Goal: Task Accomplishment & Management: Manage account settings

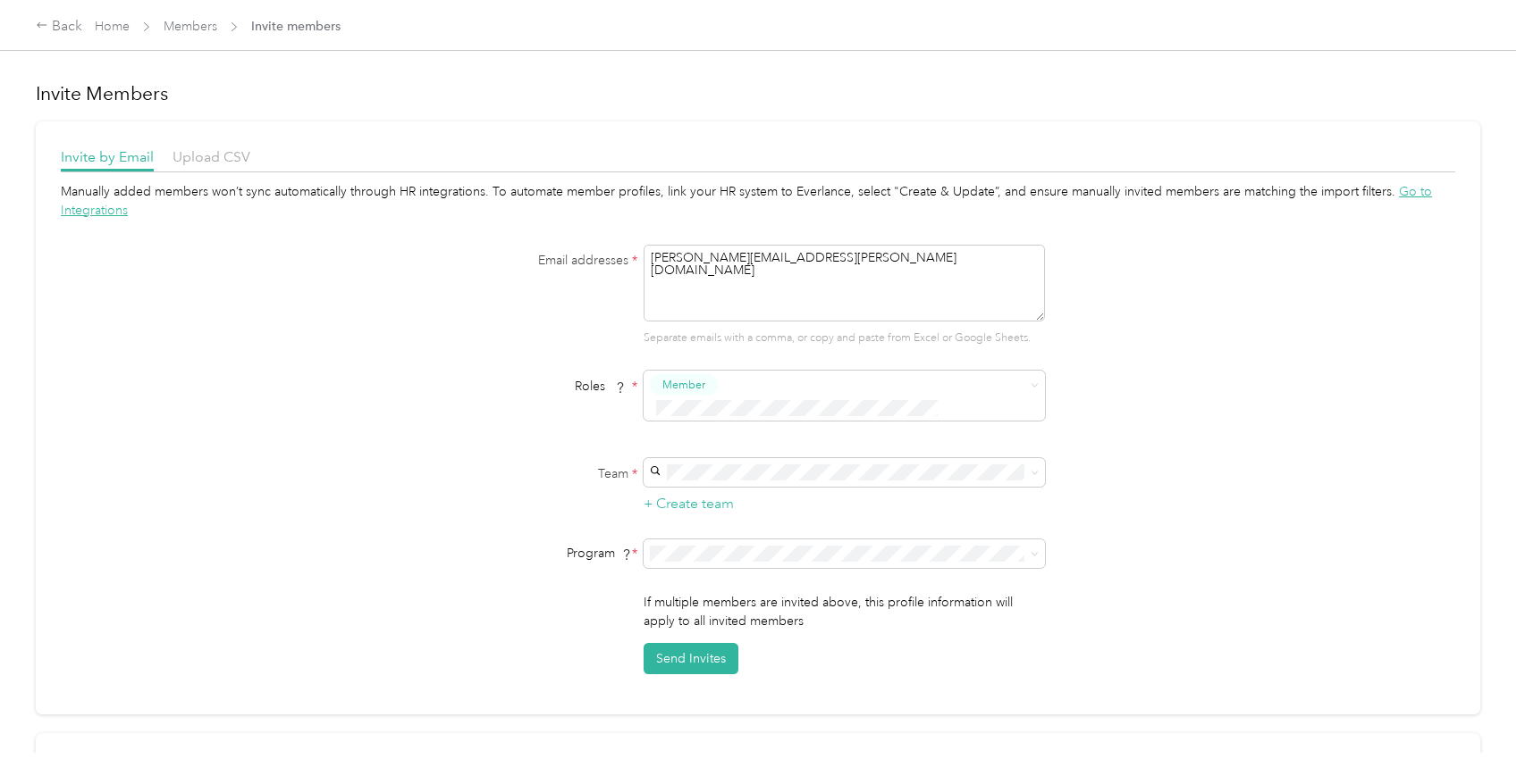
drag, startPoint x: 0, startPoint y: 0, endPoint x: 180, endPoint y: 71, distance: 193.5
click at [180, 182] on div "Manually added members won’t sync automatically through HR integrations. To aut…" at bounding box center [757, 428] width 1394 height 492
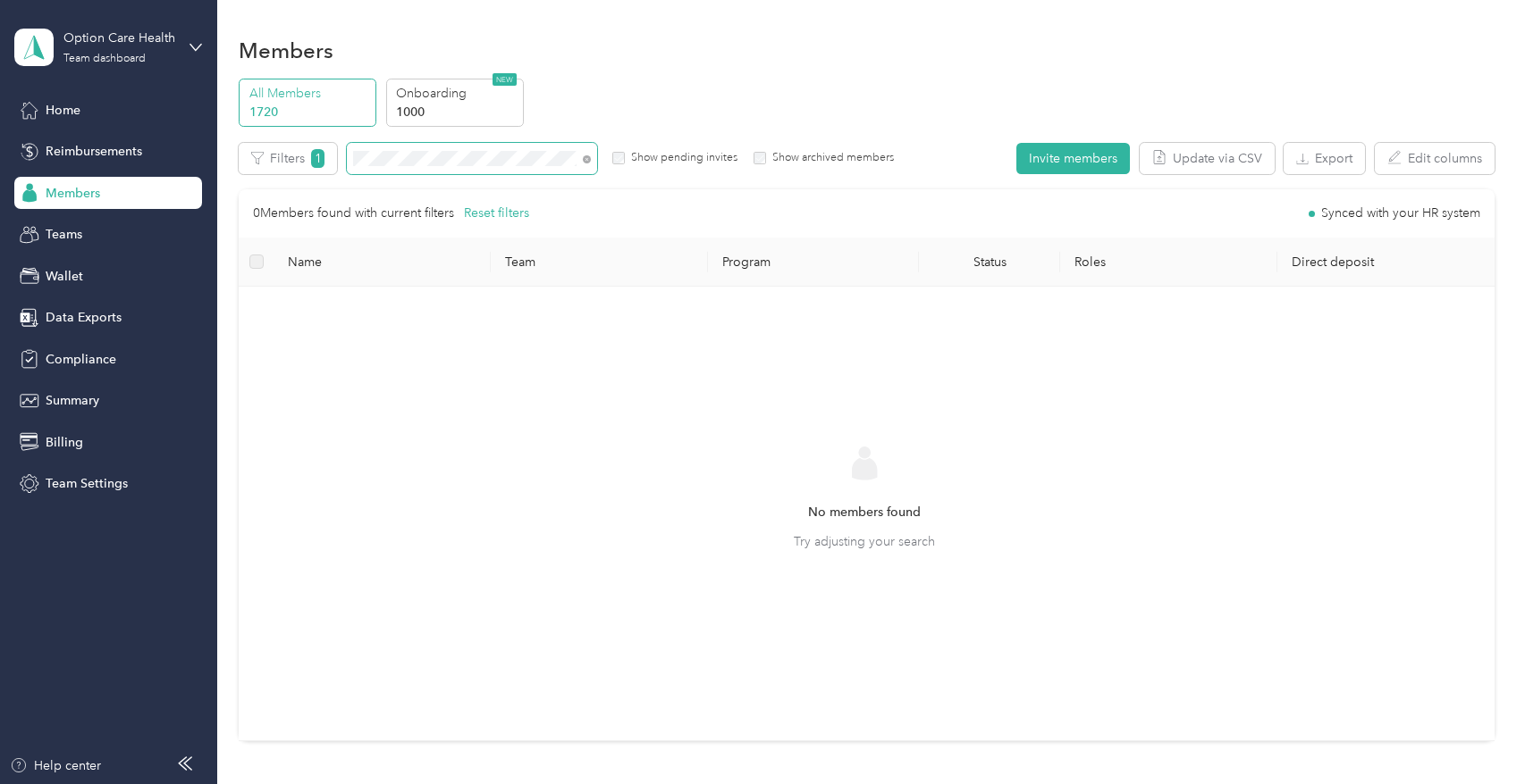
click at [348, 154] on span at bounding box center [472, 158] width 251 height 31
click at [1067, 154] on button "Invite members" at bounding box center [1072, 158] width 113 height 31
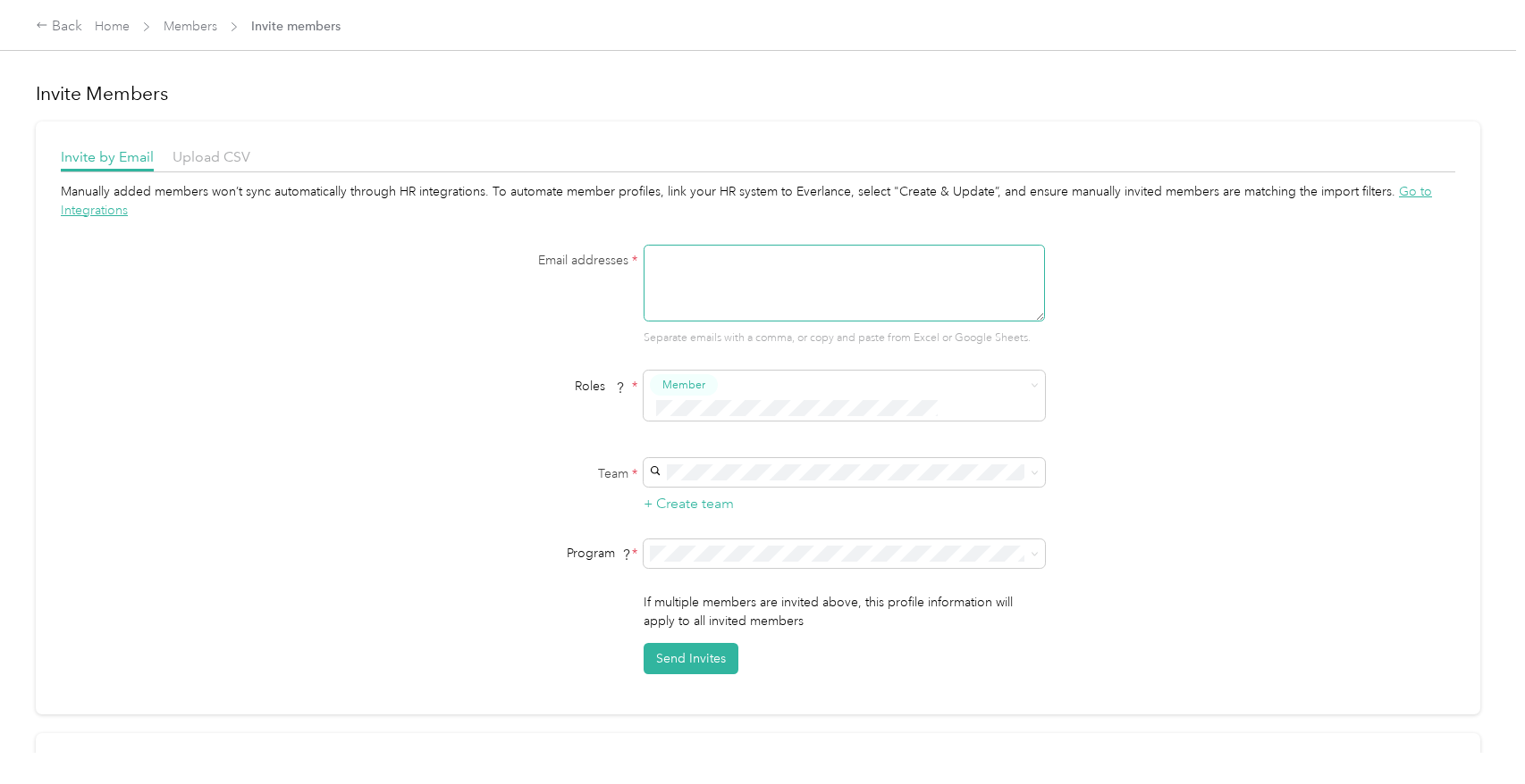
click at [951, 248] on textarea at bounding box center [843, 283] width 401 height 77
paste textarea "[PERSON_NAME][EMAIL_ADDRESS][PERSON_NAME][DOMAIN_NAME]"
type textarea "[PERSON_NAME][EMAIL_ADDRESS][PERSON_NAME][DOMAIN_NAME]"
click at [881, 492] on div "[EMAIL_ADDRESS][DOMAIN_NAME] No managers" at bounding box center [842, 493] width 376 height 41
click at [773, 364] on li "CPM A 2025 (CPM)" at bounding box center [841, 375] width 401 height 31
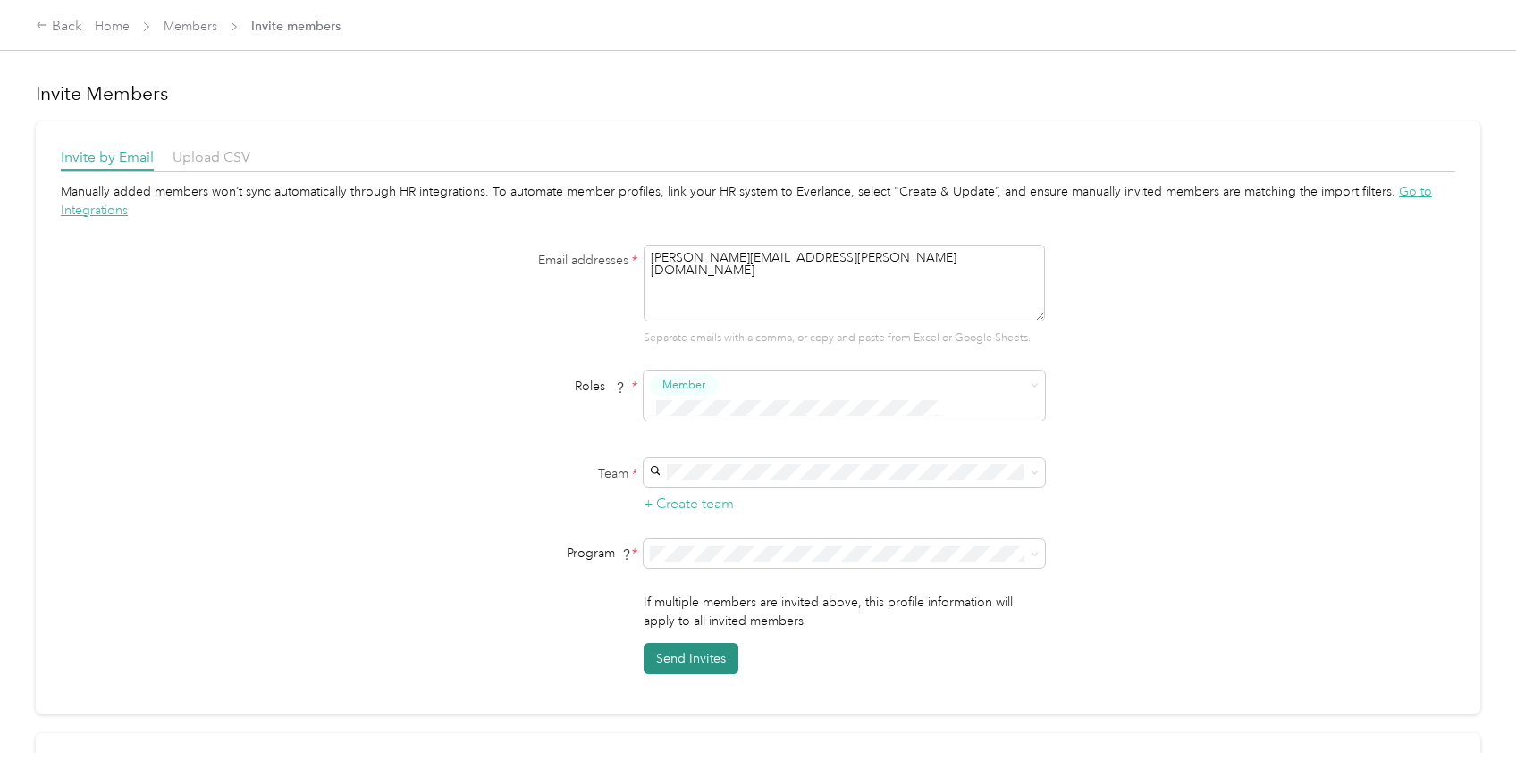
click at [695, 643] on button "Send Invites" at bounding box center [690, 658] width 94 height 31
click at [253, 281] on div "Manually added members won’t sync automatically through HR integrations. To aut…" at bounding box center [757, 428] width 1394 height 492
click at [204, 31] on link "Members" at bounding box center [190, 26] width 53 height 15
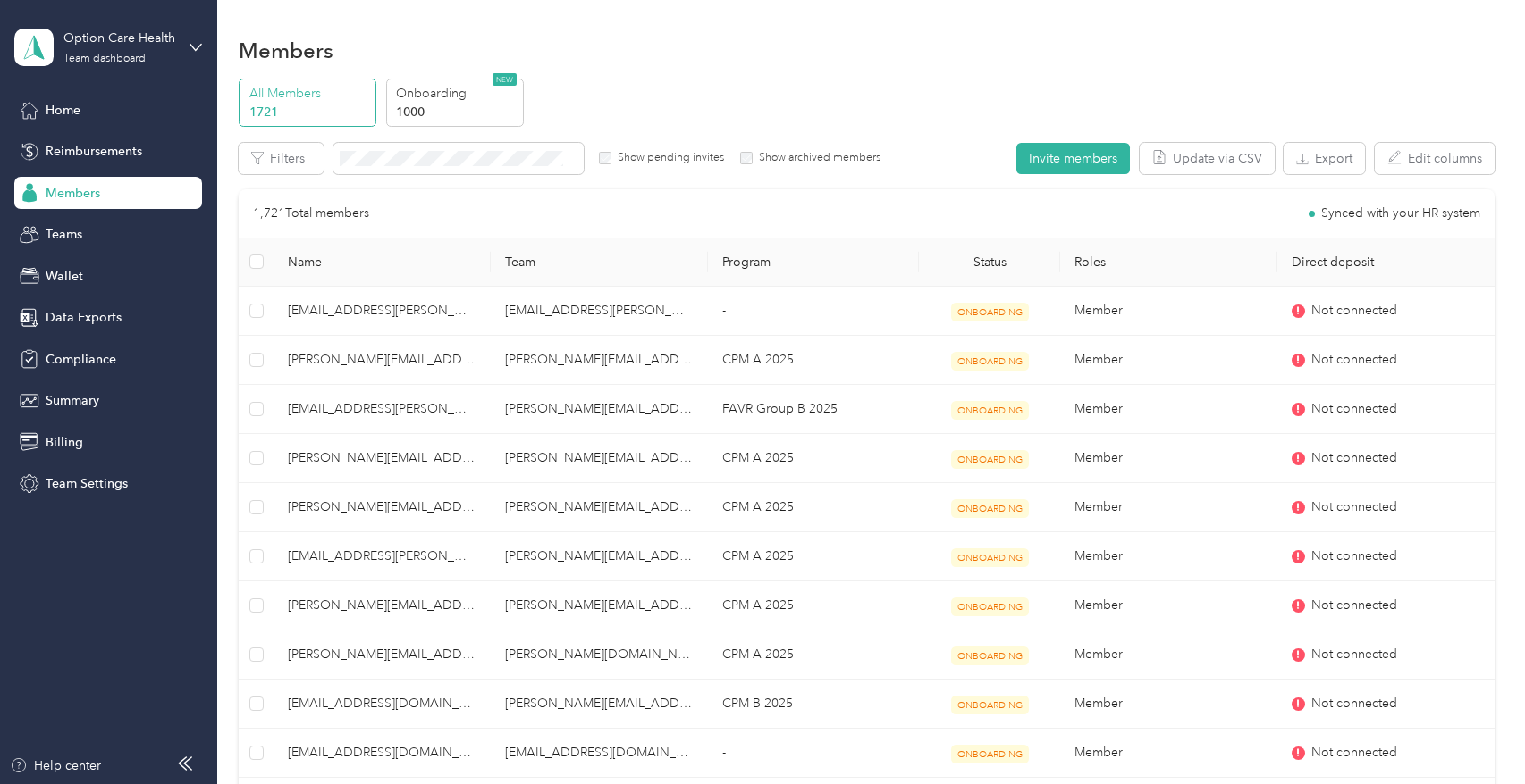
click at [121, 184] on div "Members" at bounding box center [108, 192] width 188 height 32
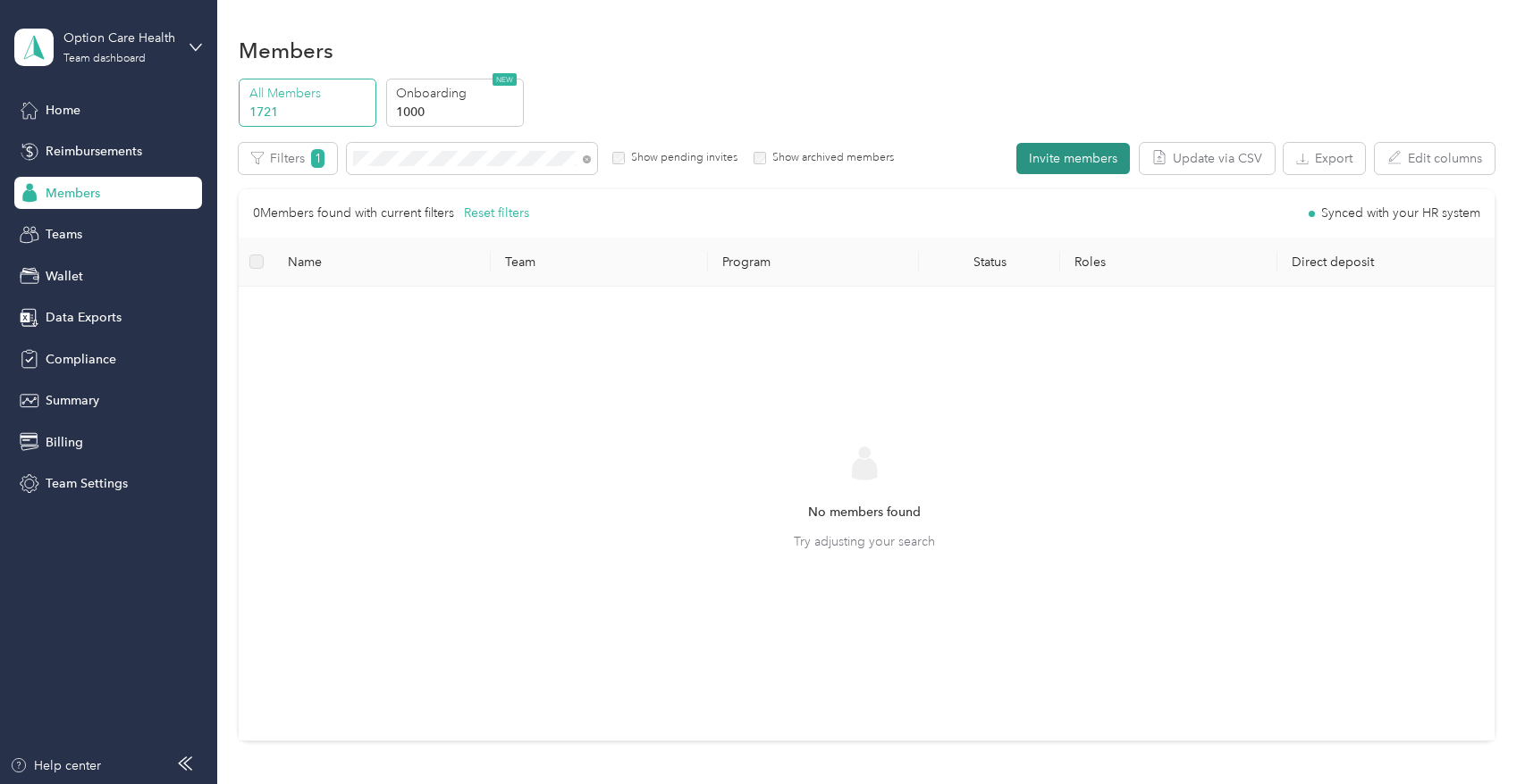
click at [1045, 163] on button "Invite members" at bounding box center [1072, 158] width 113 height 31
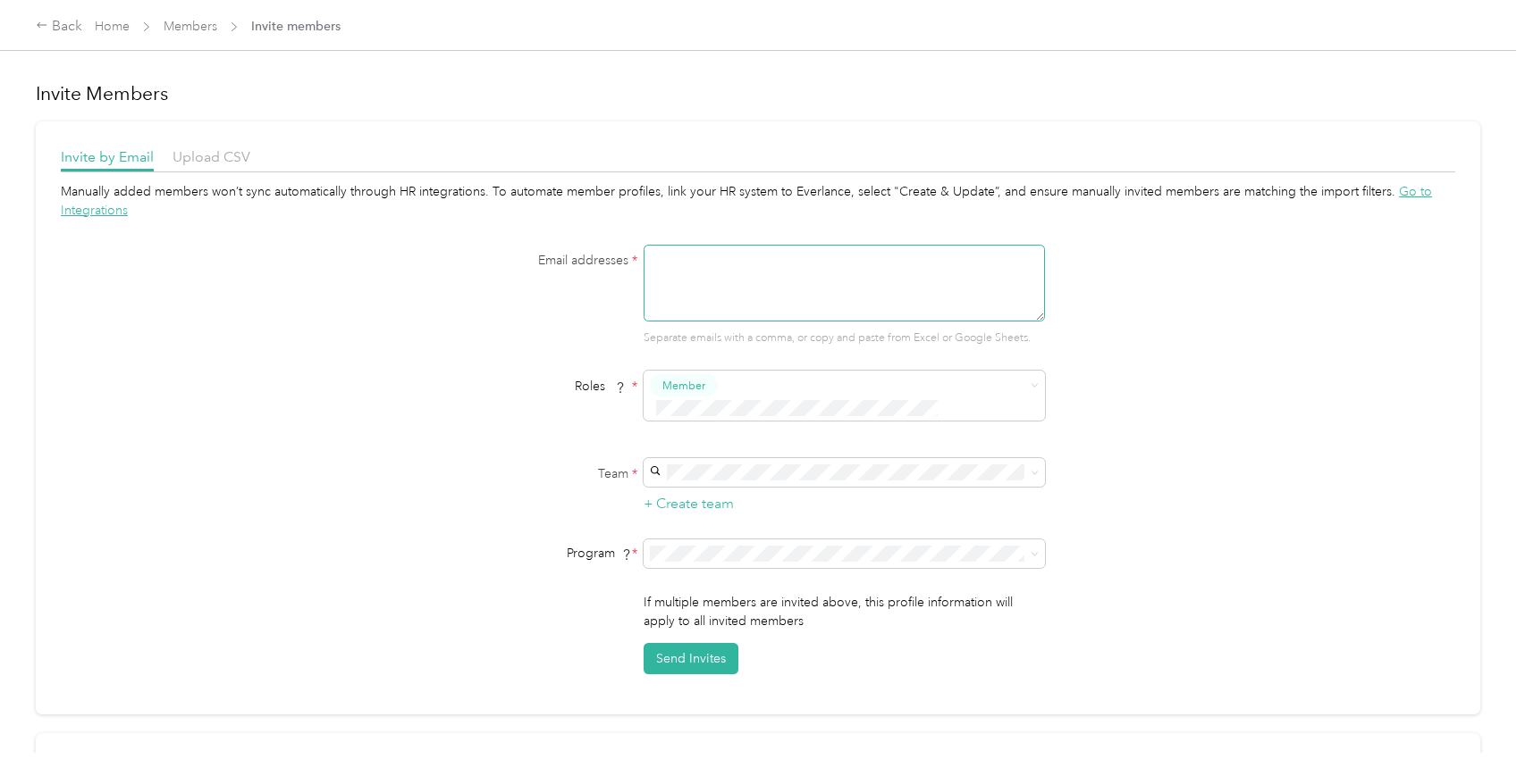
click at [1039, 264] on textarea at bounding box center [843, 283] width 401 height 77
paste textarea "[PERSON_NAME][EMAIL_ADDRESS][PERSON_NAME][DOMAIN_NAME]"
type textarea "[PERSON_NAME][EMAIL_ADDRESS][PERSON_NAME][DOMAIN_NAME]"
click at [947, 458] on span at bounding box center [843, 472] width 401 height 29
click at [875, 478] on div "[PERSON_NAME][EMAIL_ADDRESS][PERSON_NAME][DOMAIN_NAME] [PERSON_NAME]" at bounding box center [842, 492] width 376 height 60
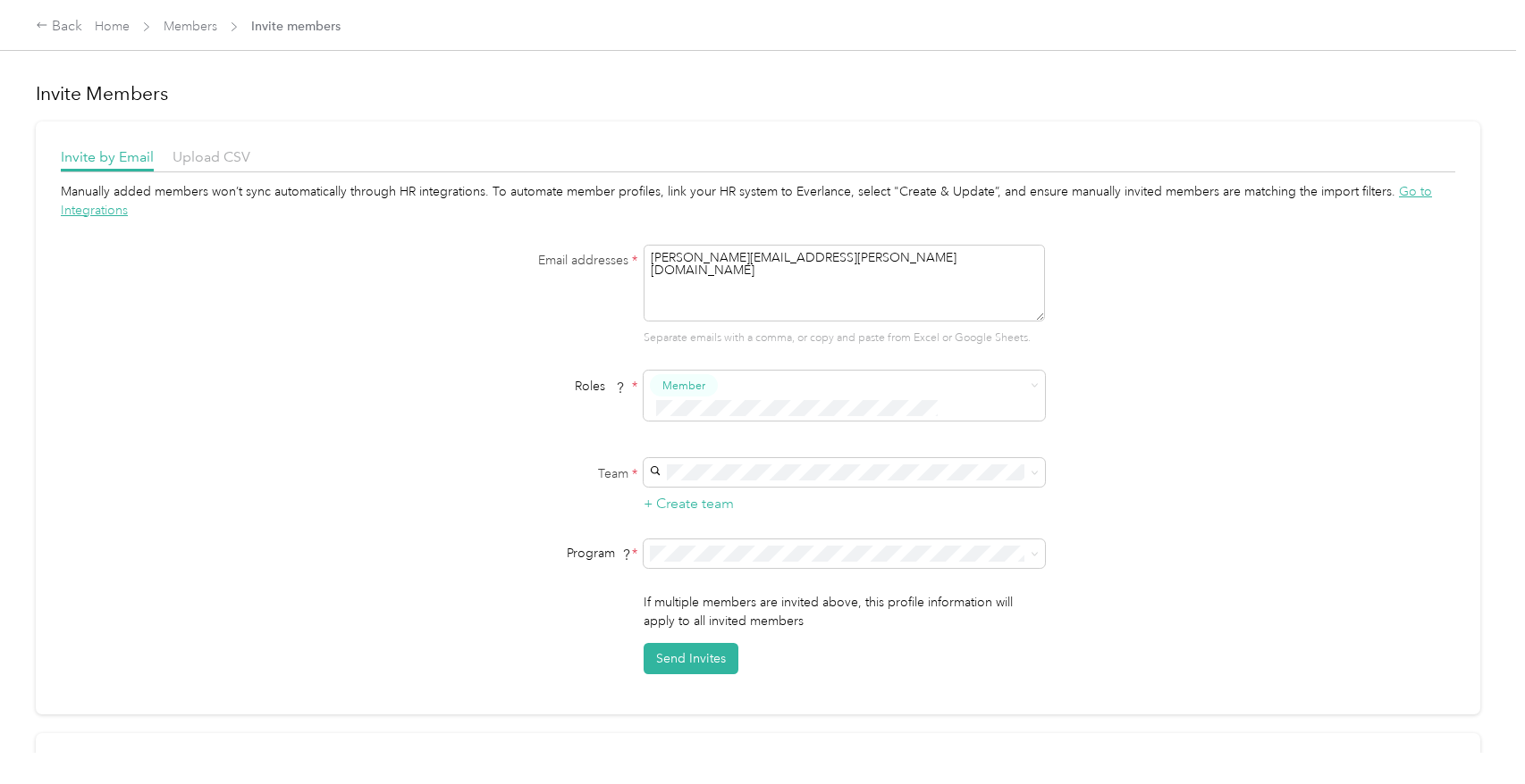
drag, startPoint x: 875, startPoint y: 478, endPoint x: 1338, endPoint y: 439, distance: 464.6
click at [1338, 439] on div "Manually added members won’t sync automatically through HR integrations. To aut…" at bounding box center [757, 428] width 1394 height 492
click at [986, 539] on span at bounding box center [843, 553] width 401 height 29
click at [801, 539] on span at bounding box center [843, 553] width 401 height 29
click at [770, 376] on li "CPM A 2025 (CPM)" at bounding box center [841, 370] width 401 height 31
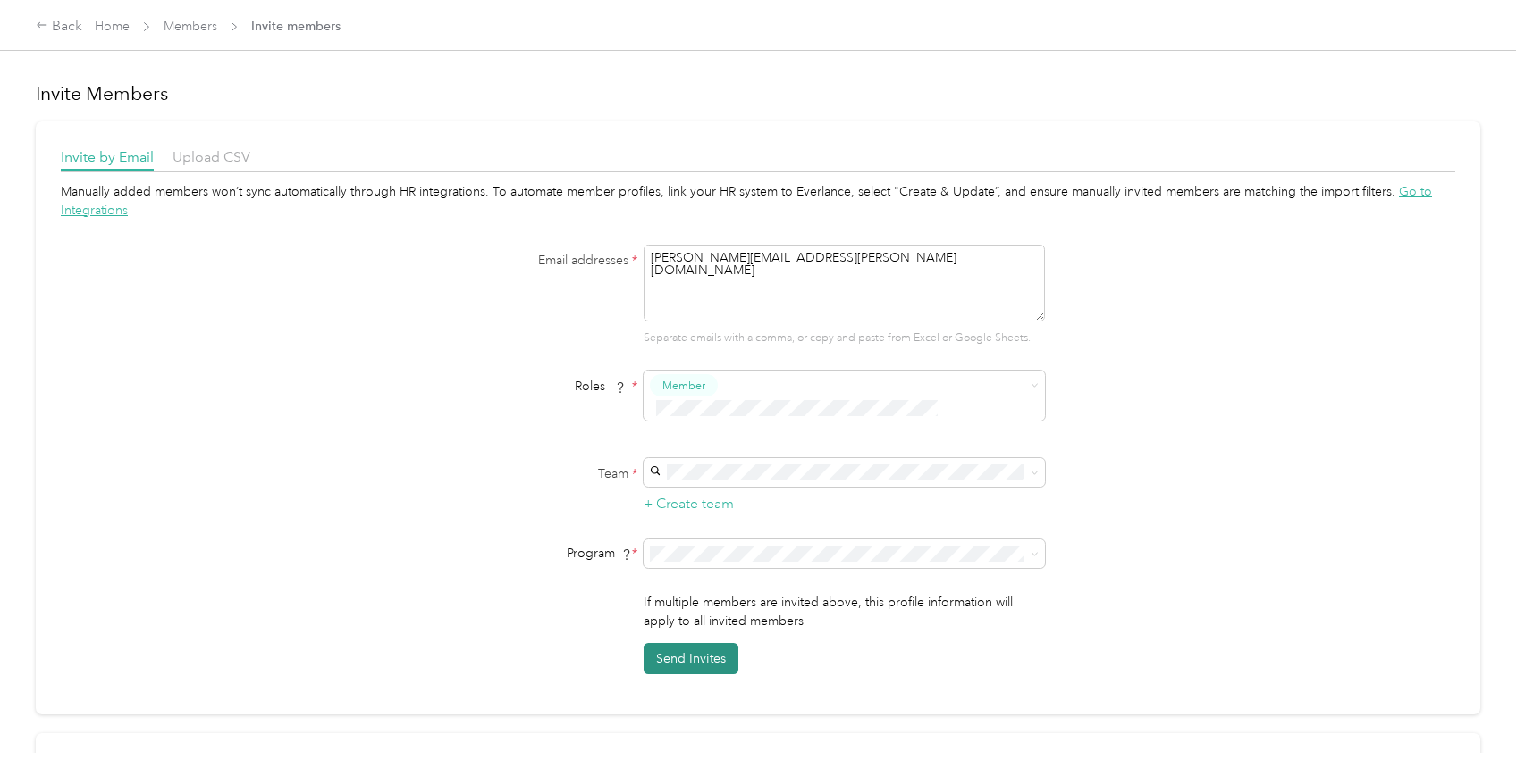
click at [707, 643] on button "Send Invites" at bounding box center [690, 658] width 94 height 31
click at [52, 250] on div "Invite by Email Upload CSV Manually added members won’t sync automatically thro…" at bounding box center [757, 418] width 1445 height 593
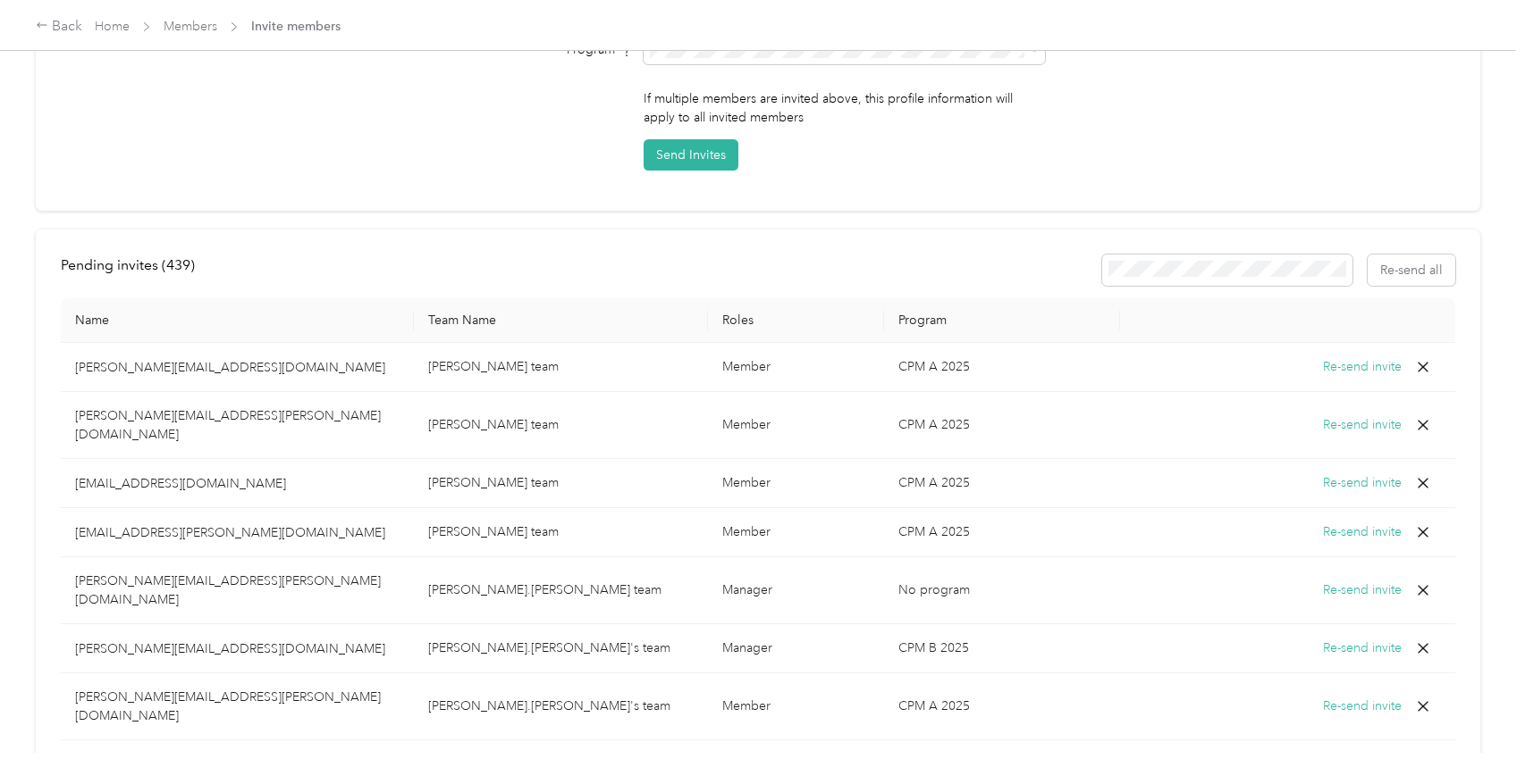
scroll to position [536, 0]
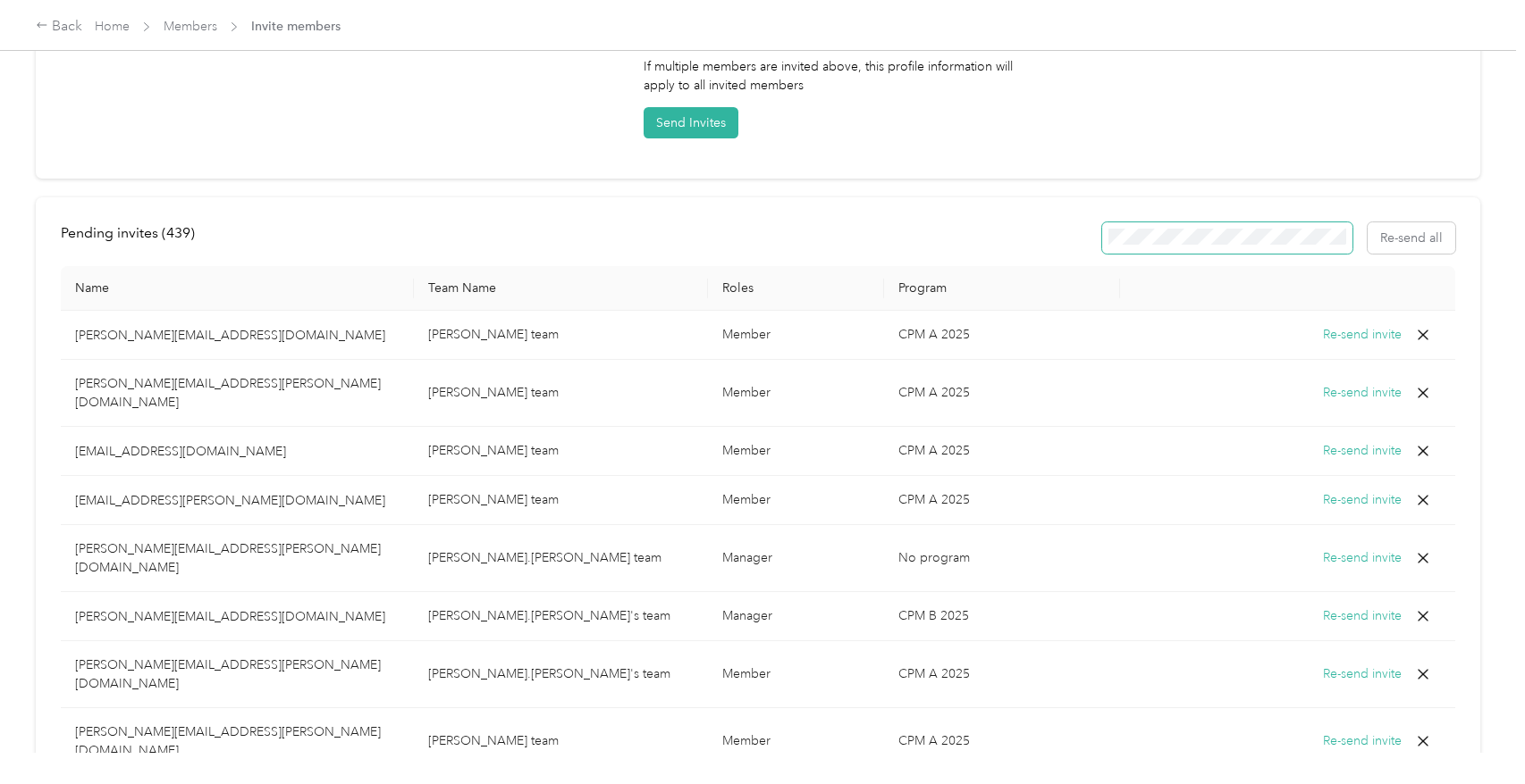
click at [1179, 224] on span at bounding box center [1228, 237] width 251 height 31
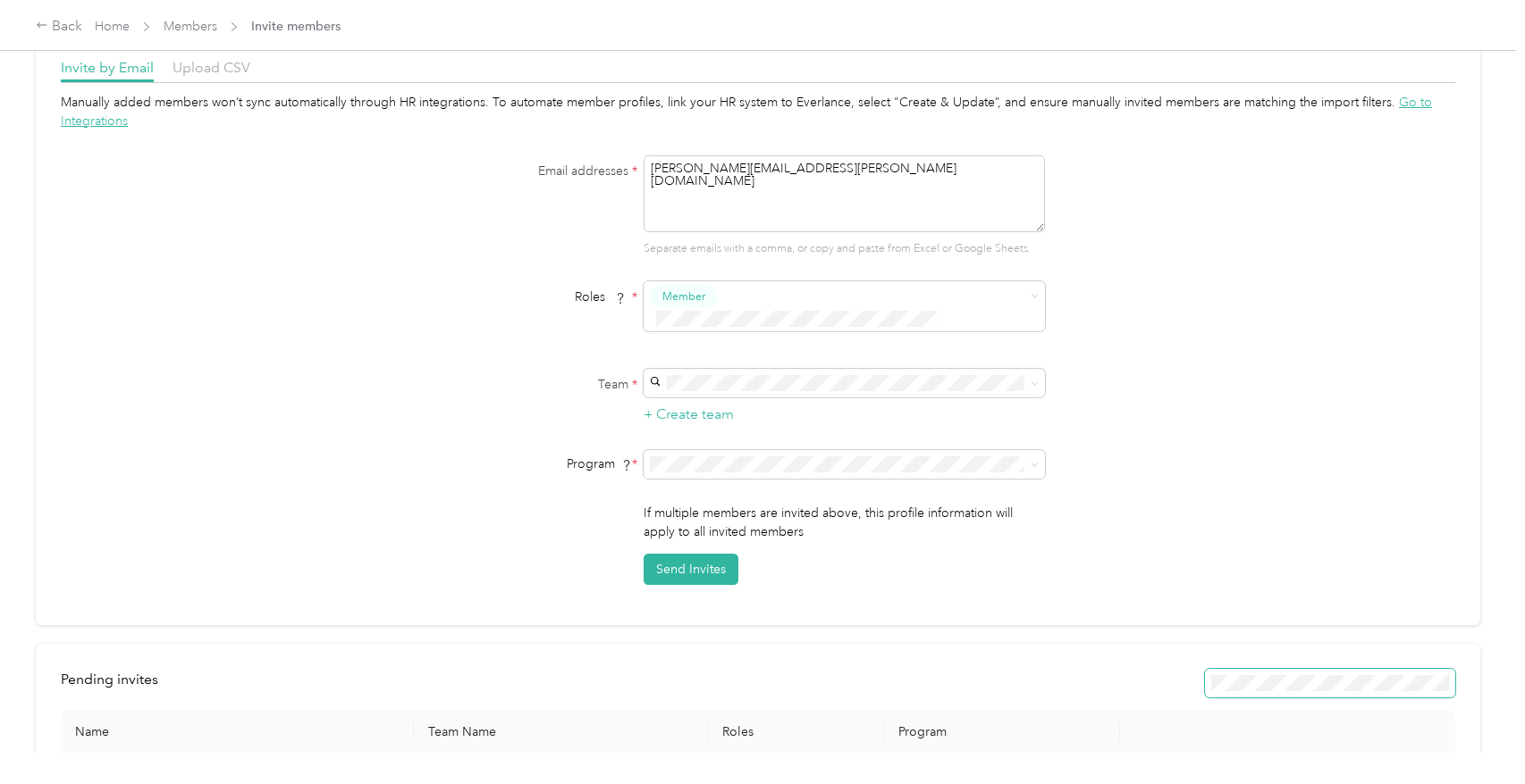
scroll to position [0, 0]
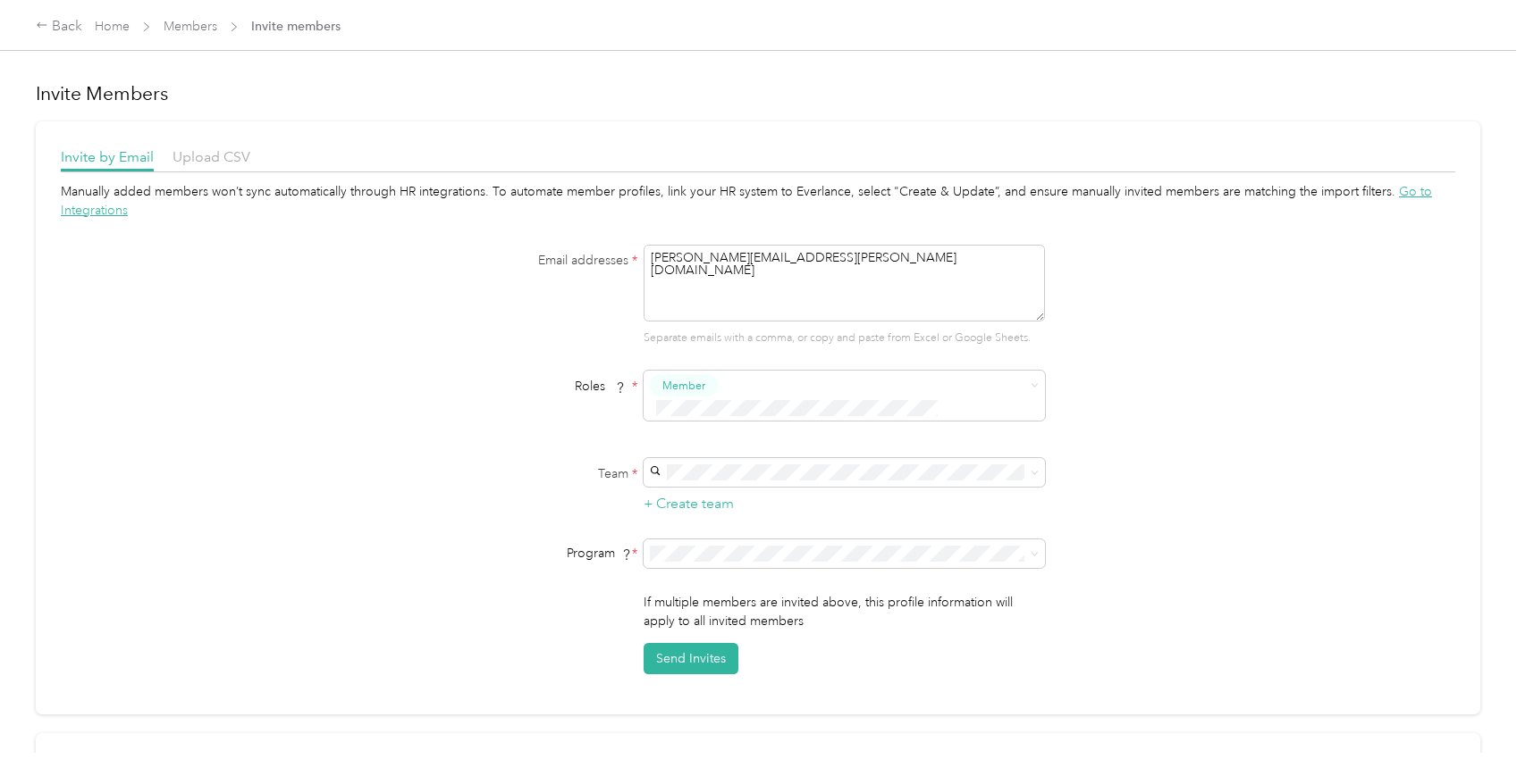
click at [1407, 193] on span "Go to Integrations" at bounding box center [746, 201] width 1371 height 34
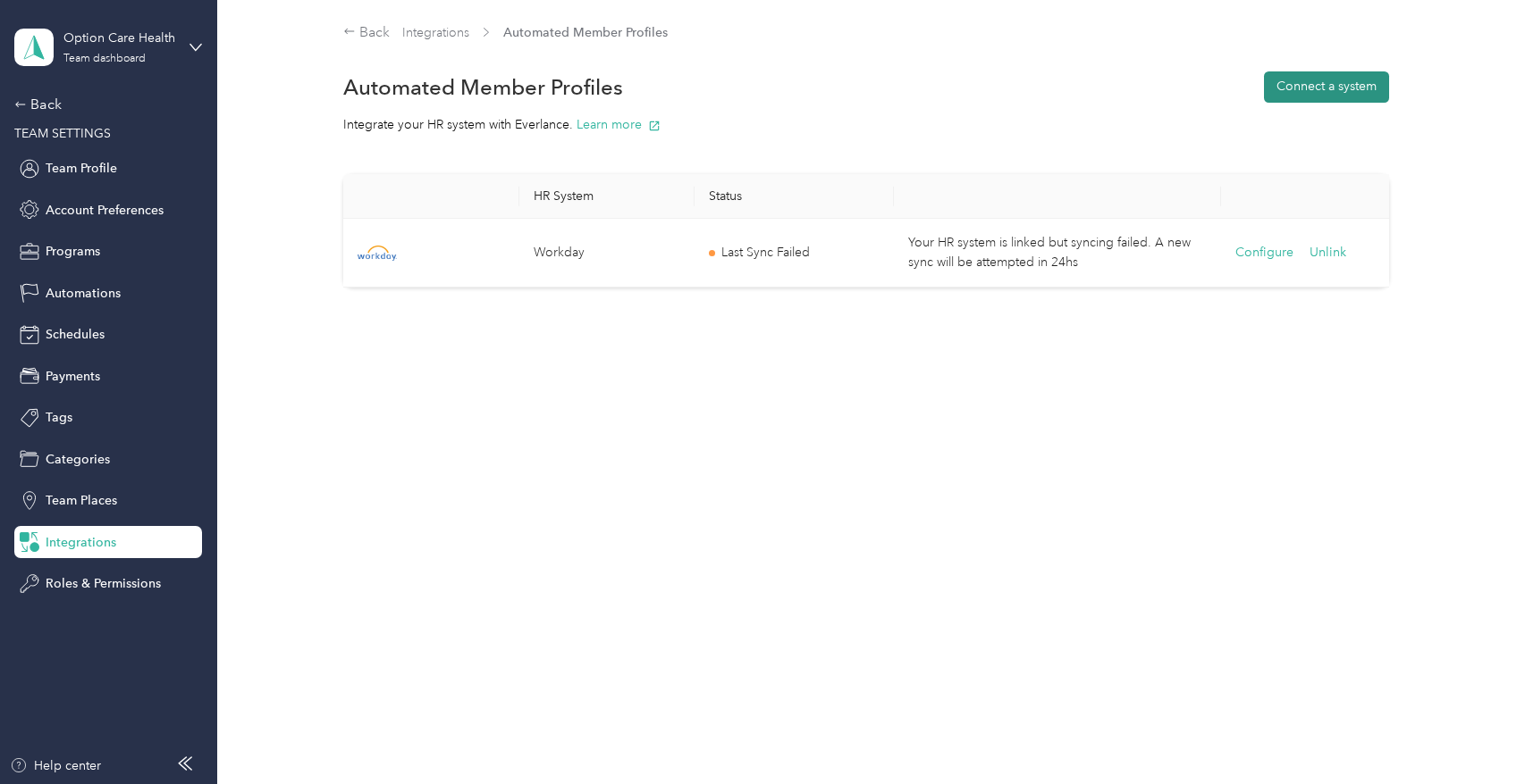
click at [1338, 94] on button "Connect a system" at bounding box center [1327, 86] width 125 height 31
click at [255, 238] on div "HR System Status Workday Last Sync Failed Your HR system is linked but syncing …" at bounding box center [866, 219] width 1255 height 138
click at [56, 112] on div "Back" at bounding box center [103, 104] width 179 height 21
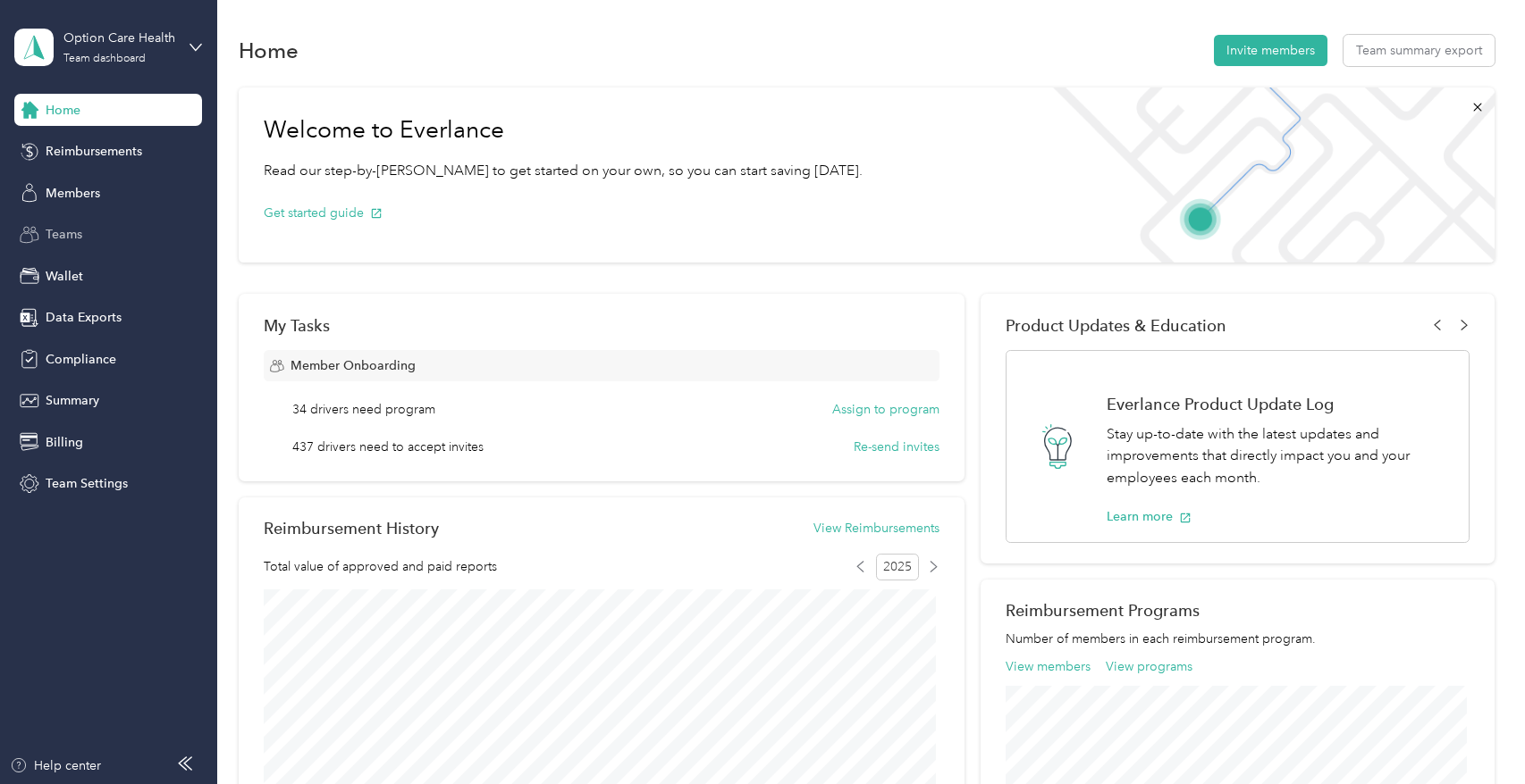
click at [57, 236] on span "Teams" at bounding box center [64, 235] width 36 height 19
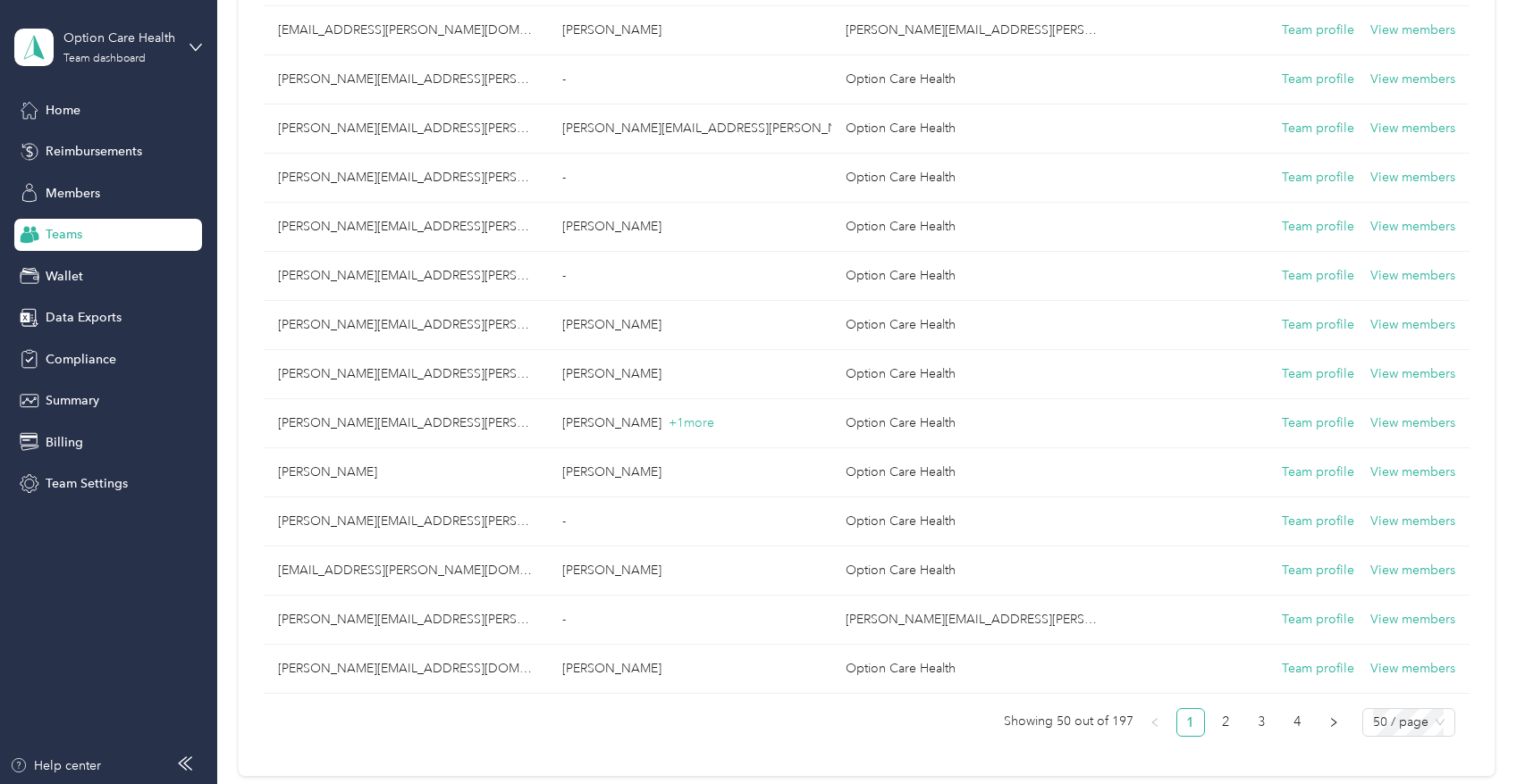
scroll to position [2222, 0]
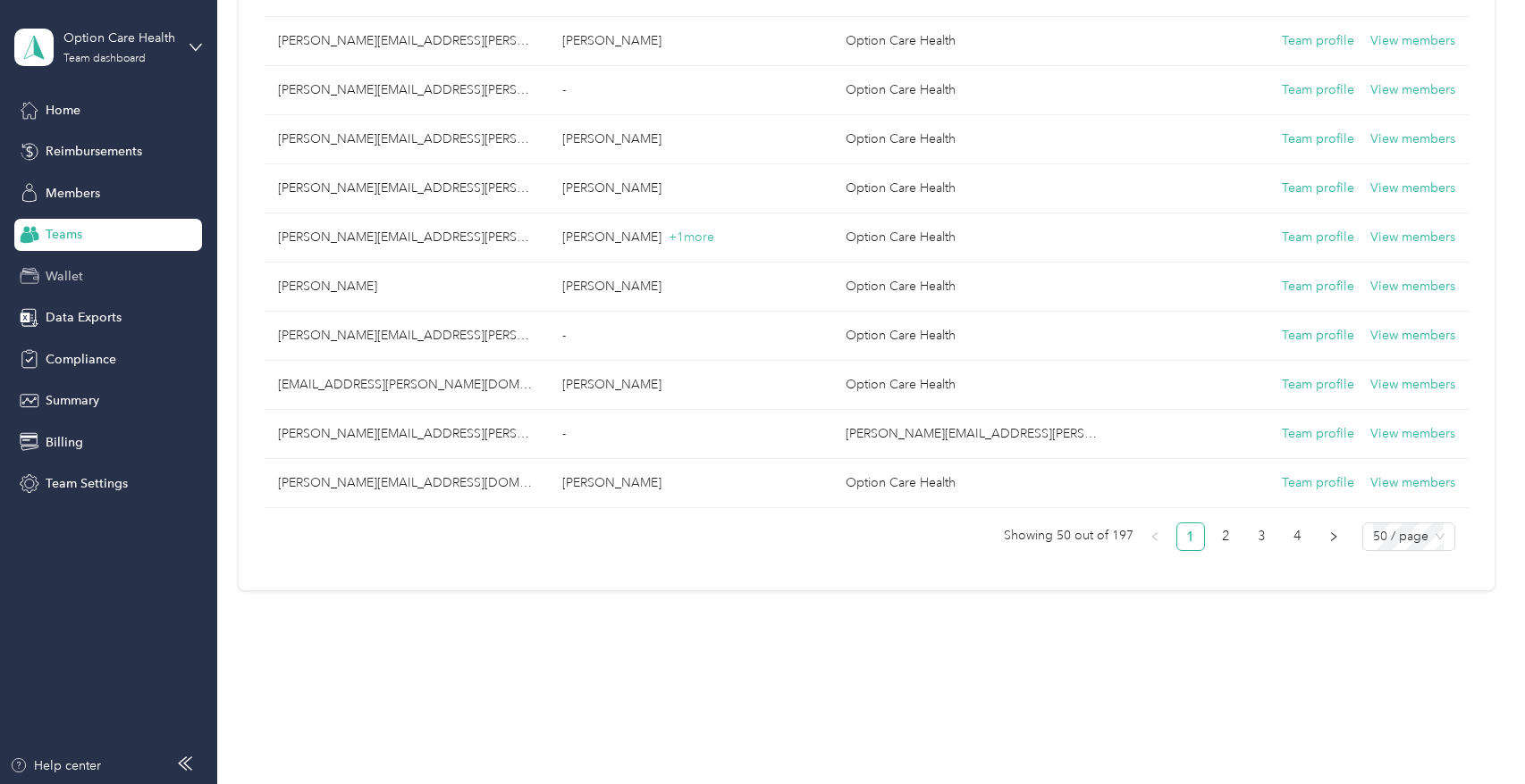
click at [83, 287] on div "Wallet" at bounding box center [108, 276] width 188 height 32
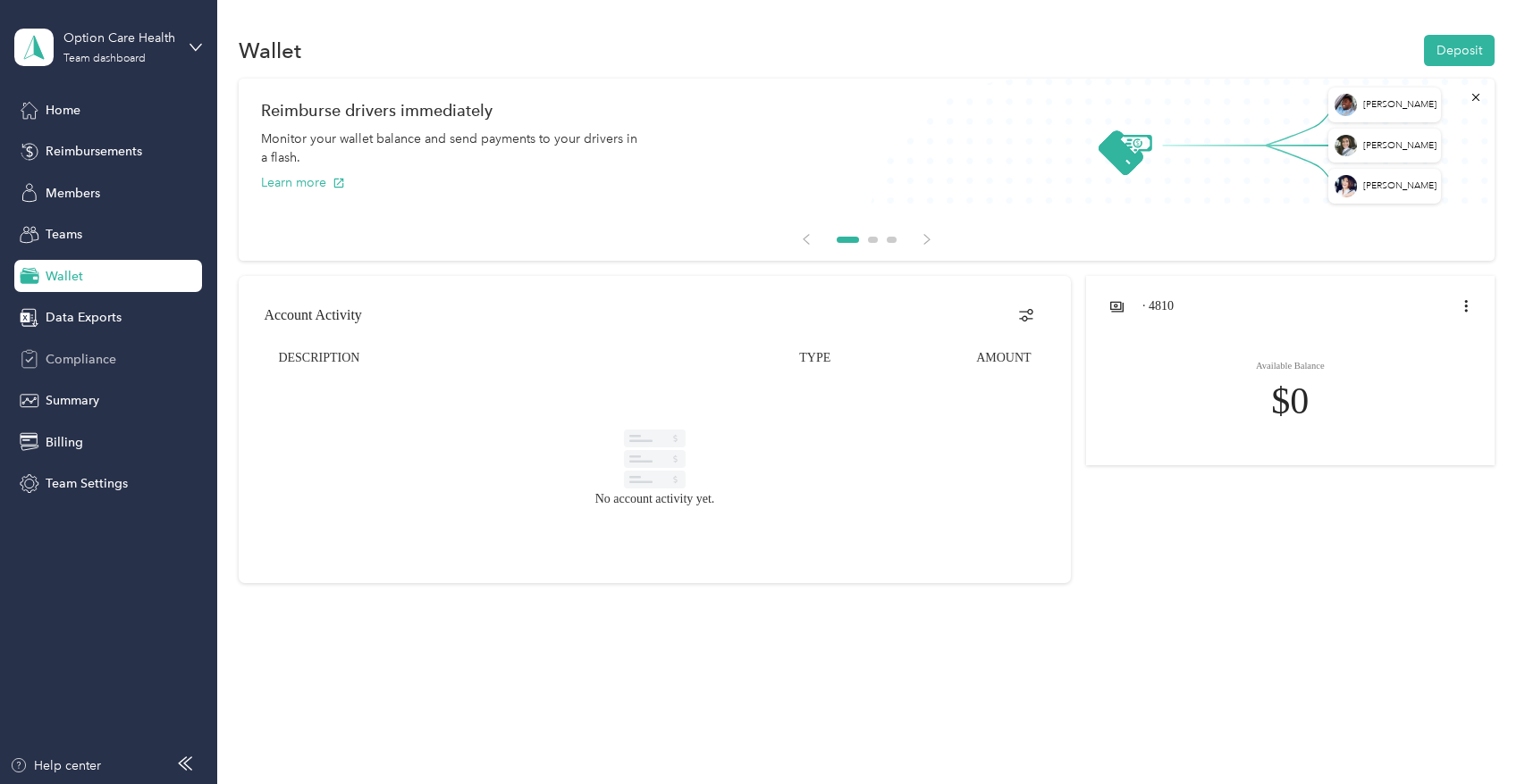
click at [66, 349] on div "Compliance" at bounding box center [108, 359] width 188 height 32
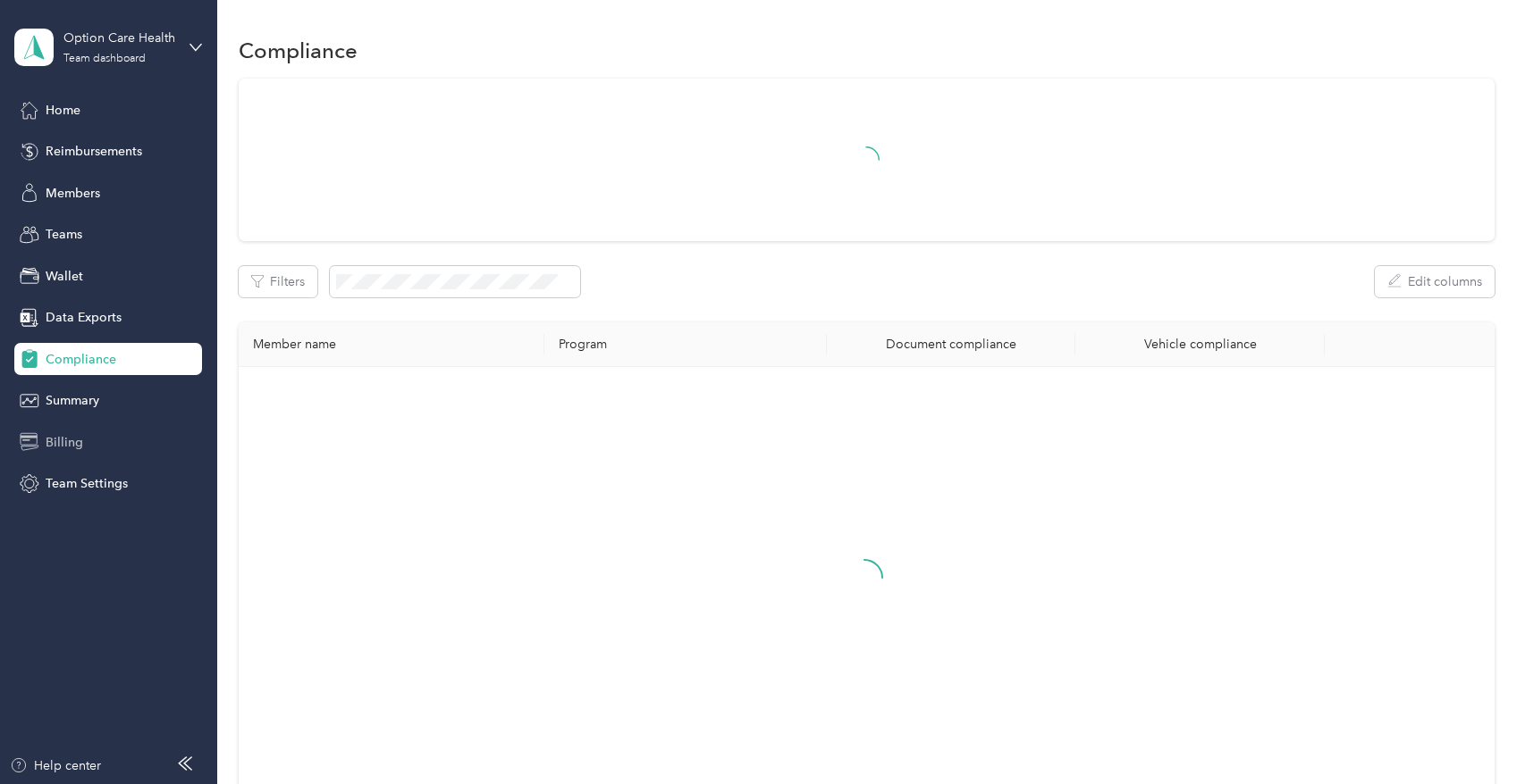
click at [59, 434] on span "Billing" at bounding box center [65, 443] width 37 height 19
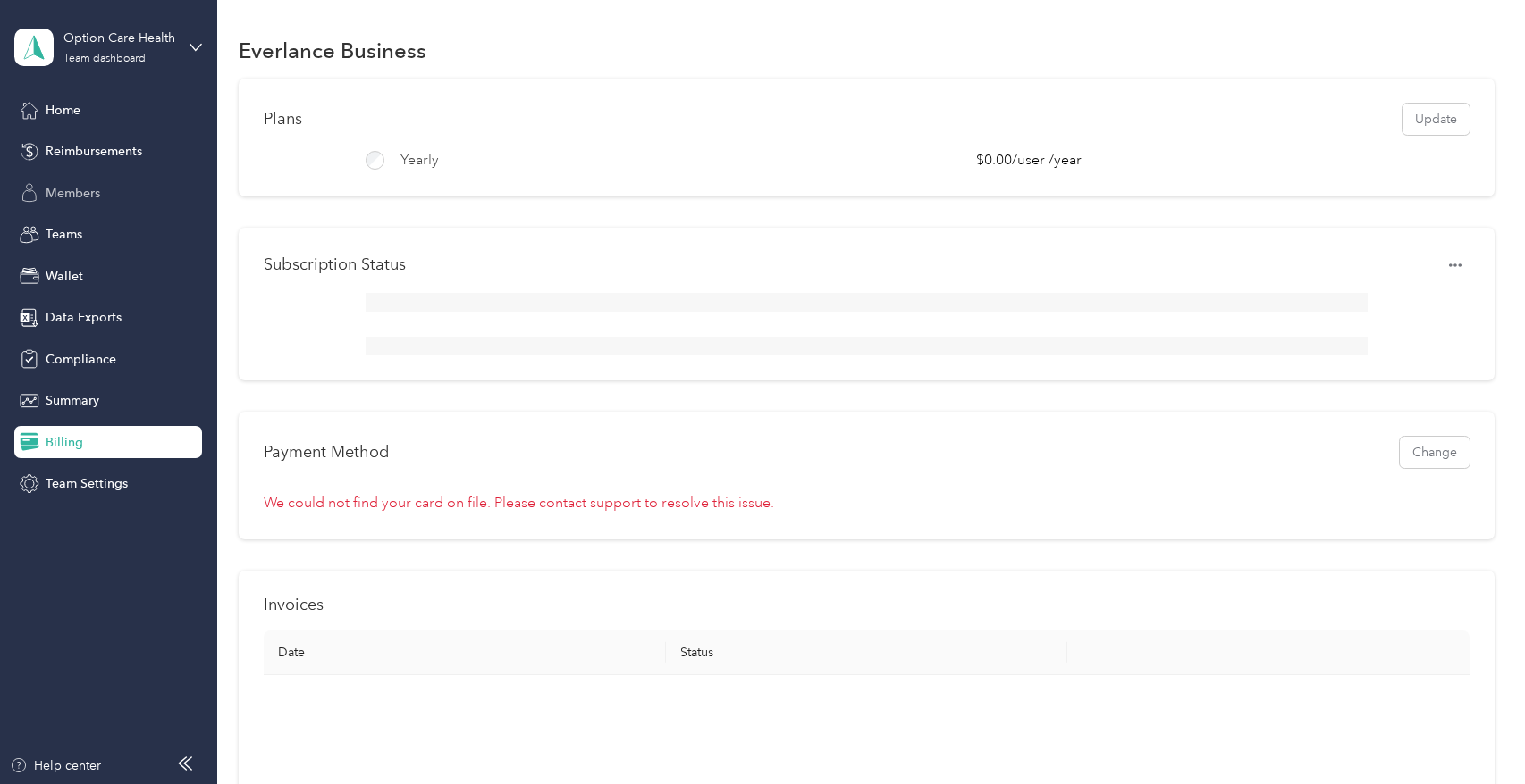
click at [85, 184] on span "Members" at bounding box center [73, 193] width 54 height 19
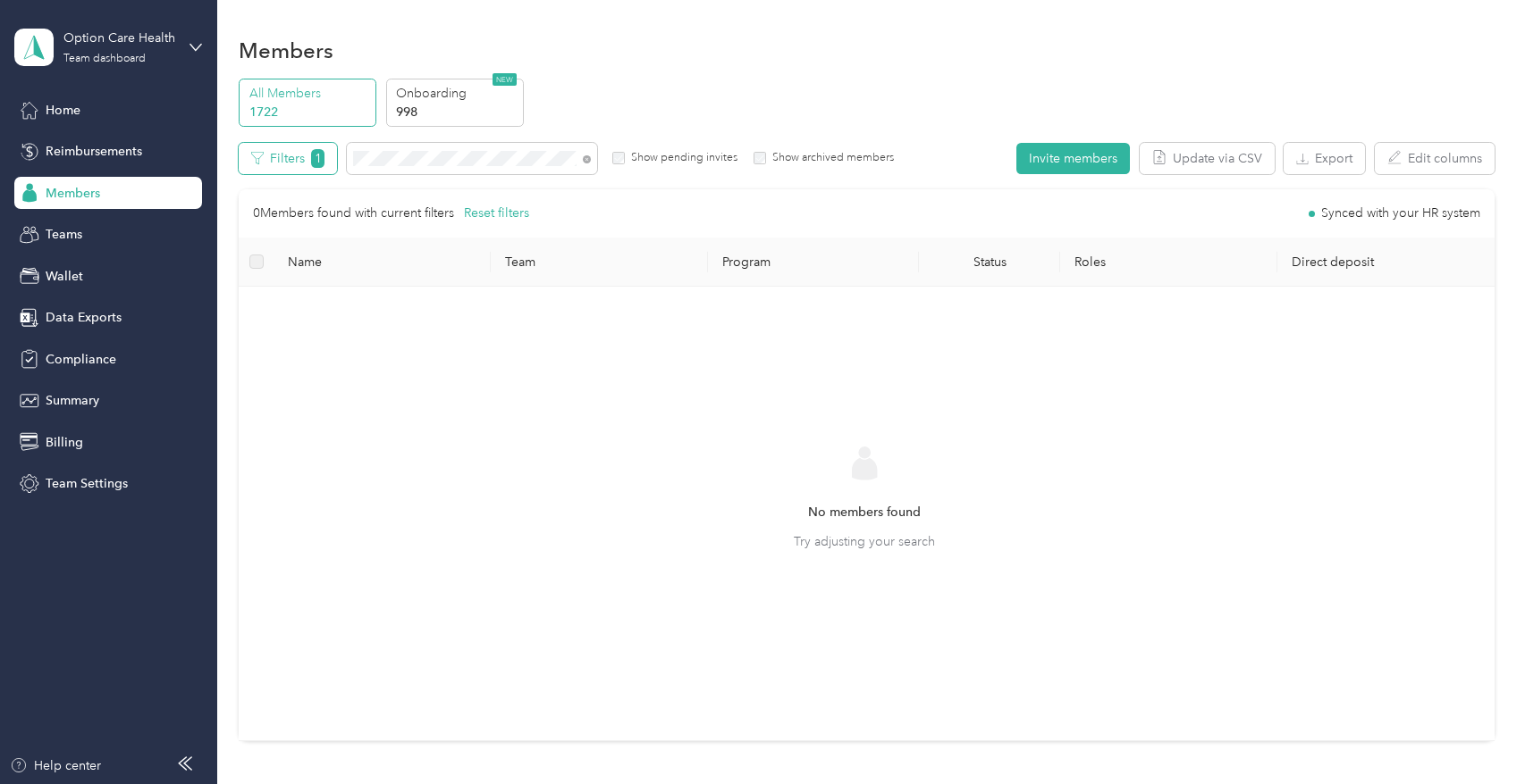
click at [265, 157] on button "Filters 1" at bounding box center [287, 158] width 98 height 31
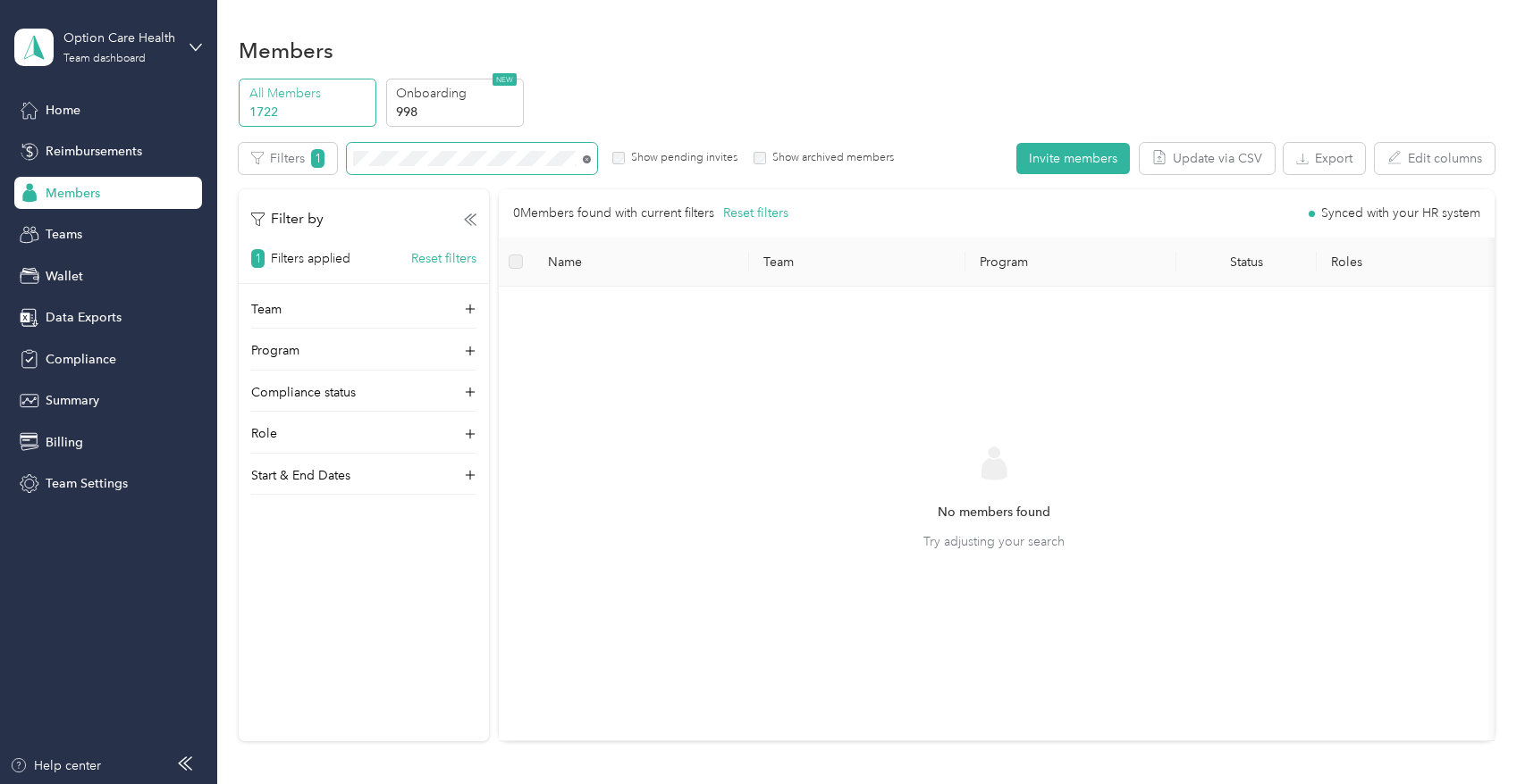
click at [583, 159] on icon at bounding box center [586, 159] width 8 height 8
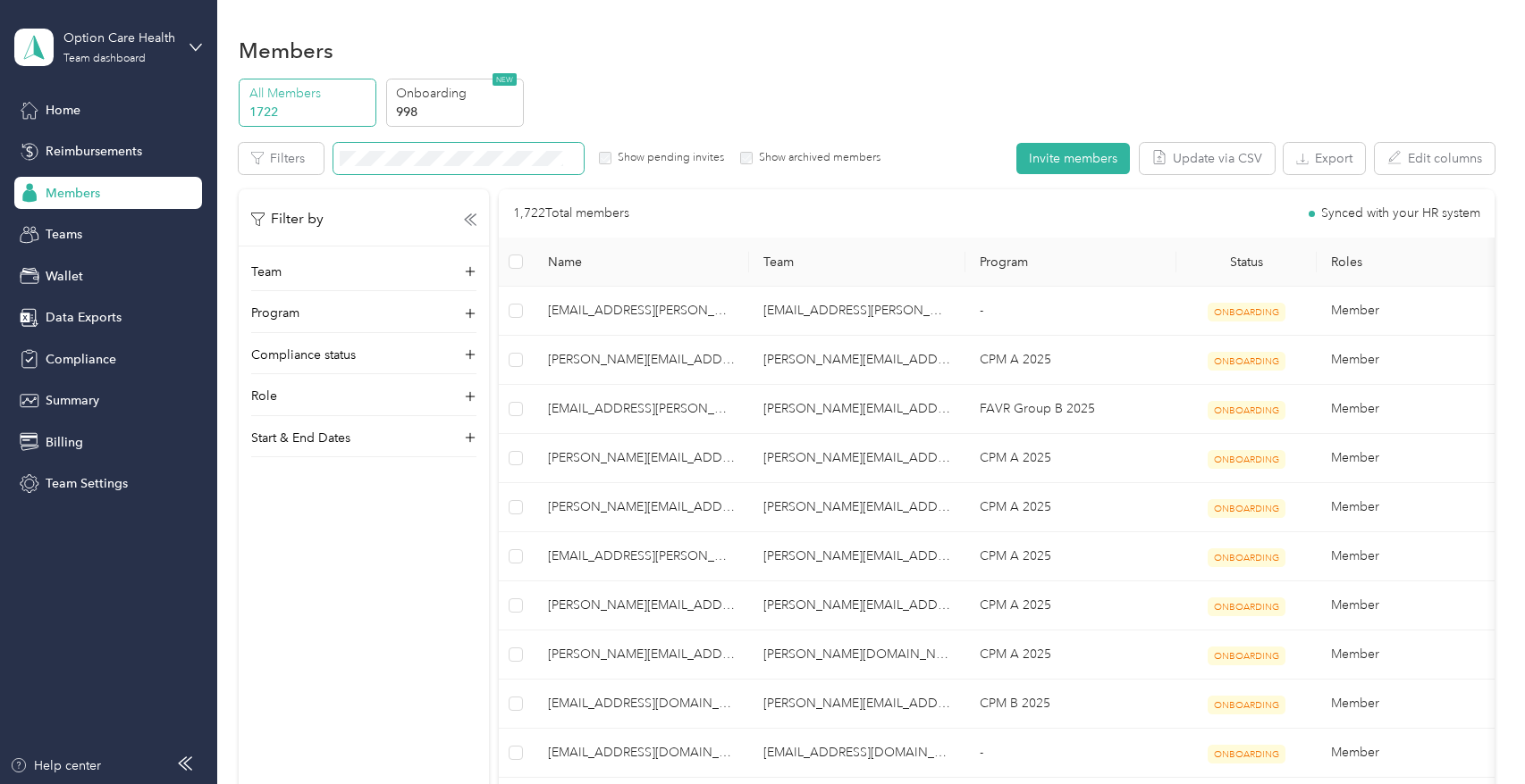
click at [646, 164] on label "Show pending invites" at bounding box center [668, 158] width 112 height 16
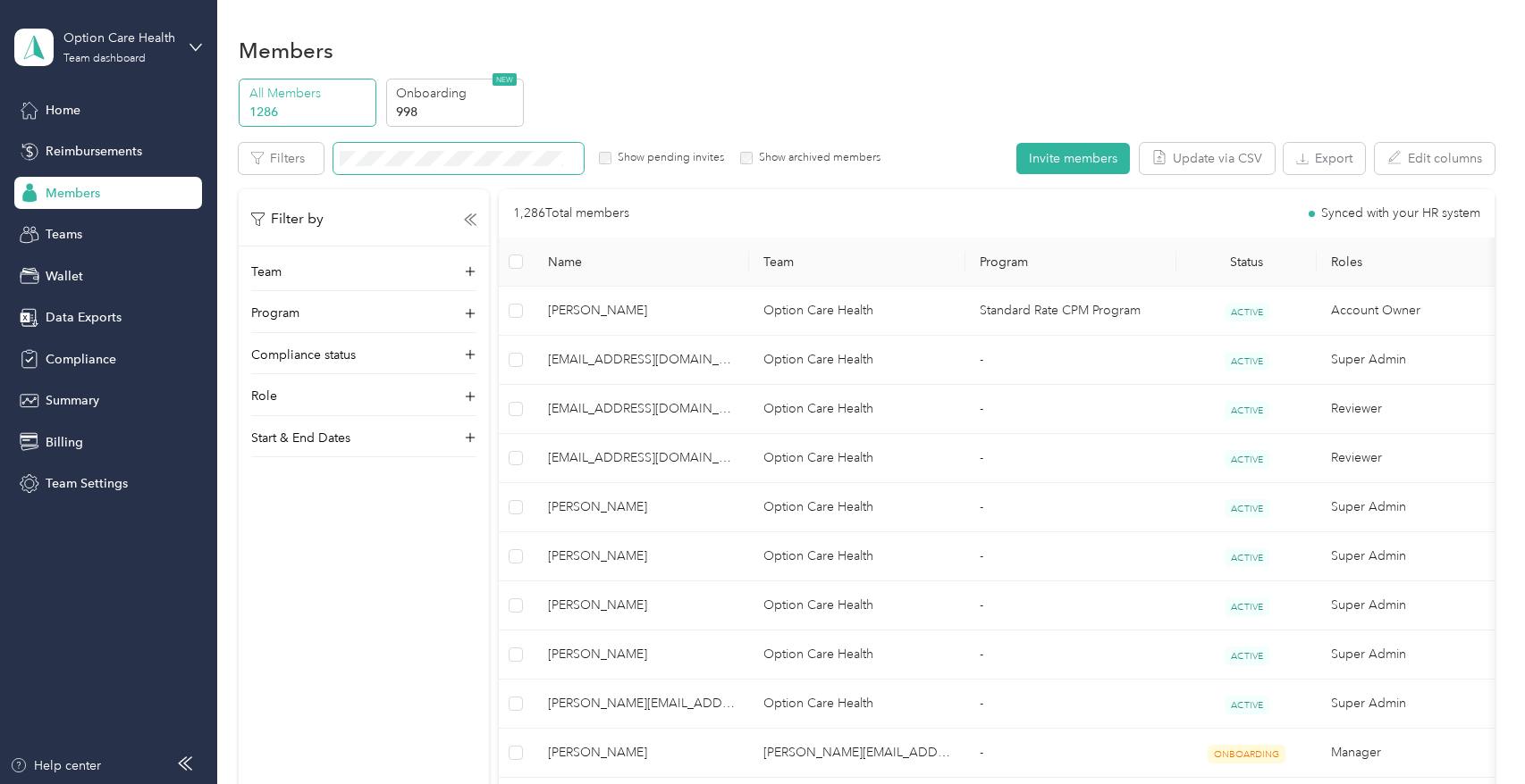
click at [754, 158] on label "Show archived members" at bounding box center [816, 158] width 128 height 16
click at [677, 155] on label "Show pending invites" at bounding box center [668, 158] width 112 height 16
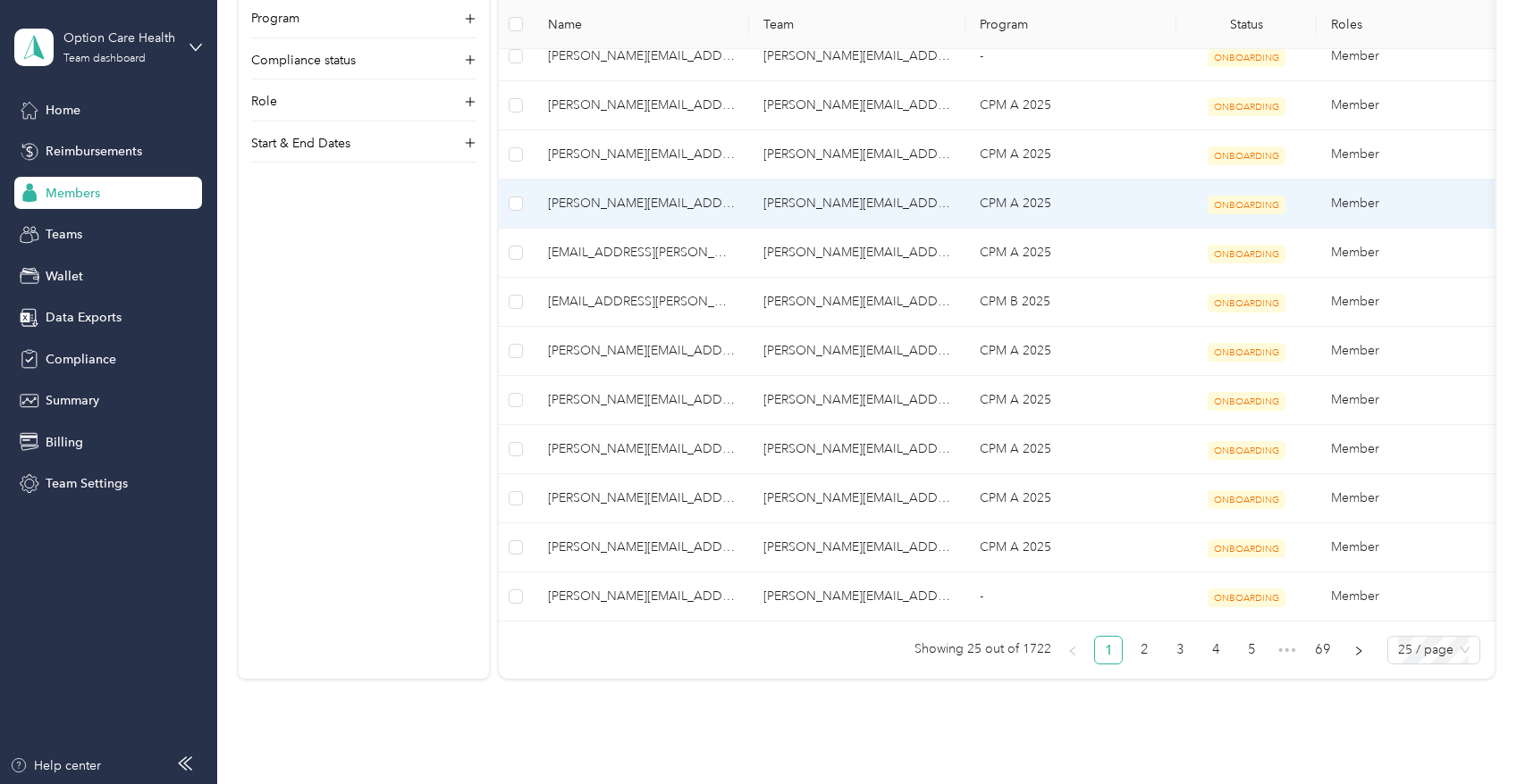
scroll to position [1002, 0]
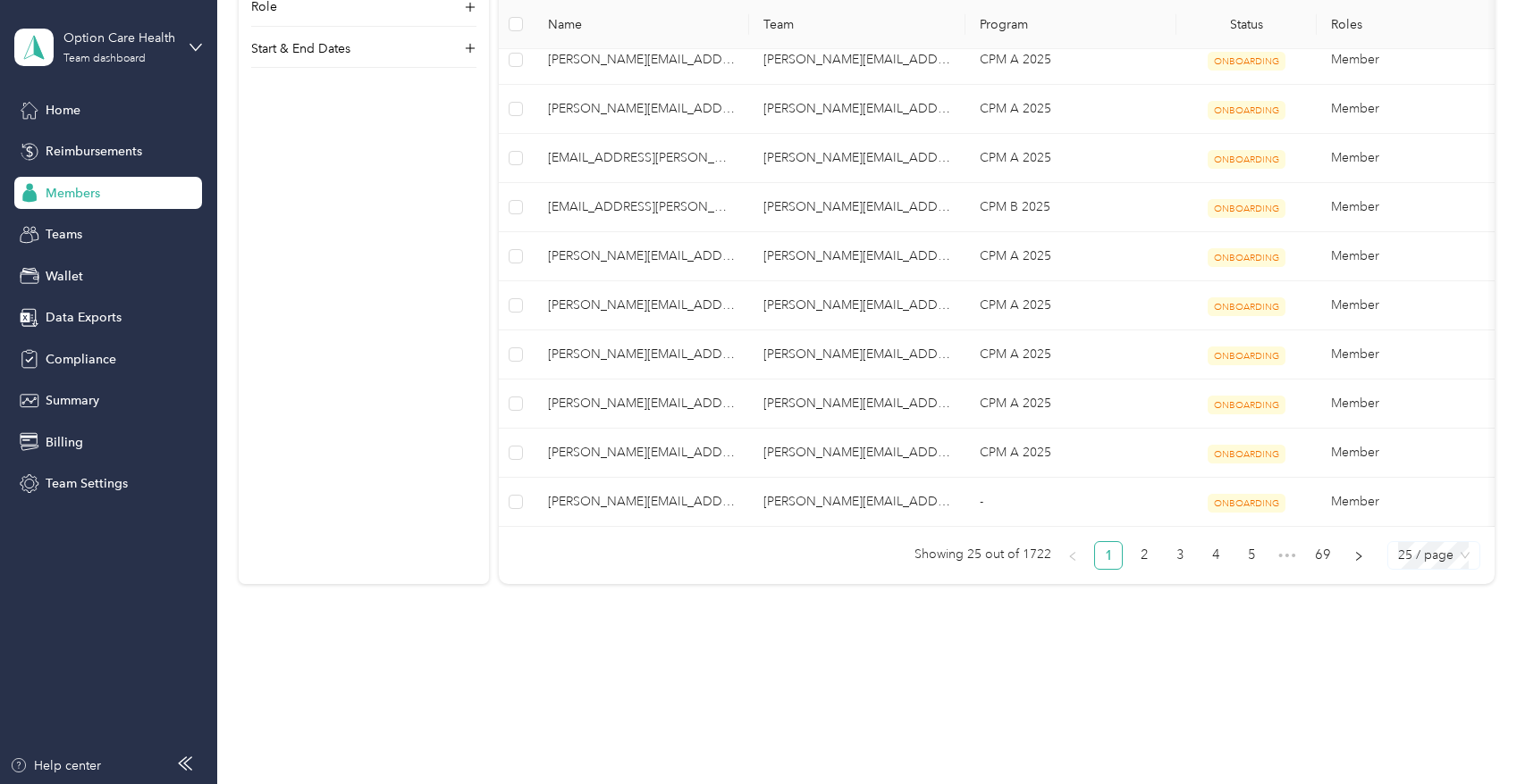
click at [1431, 562] on span "25 / page" at bounding box center [1433, 555] width 71 height 27
click at [1417, 614] on div "50 / page" at bounding box center [1433, 620] width 64 height 20
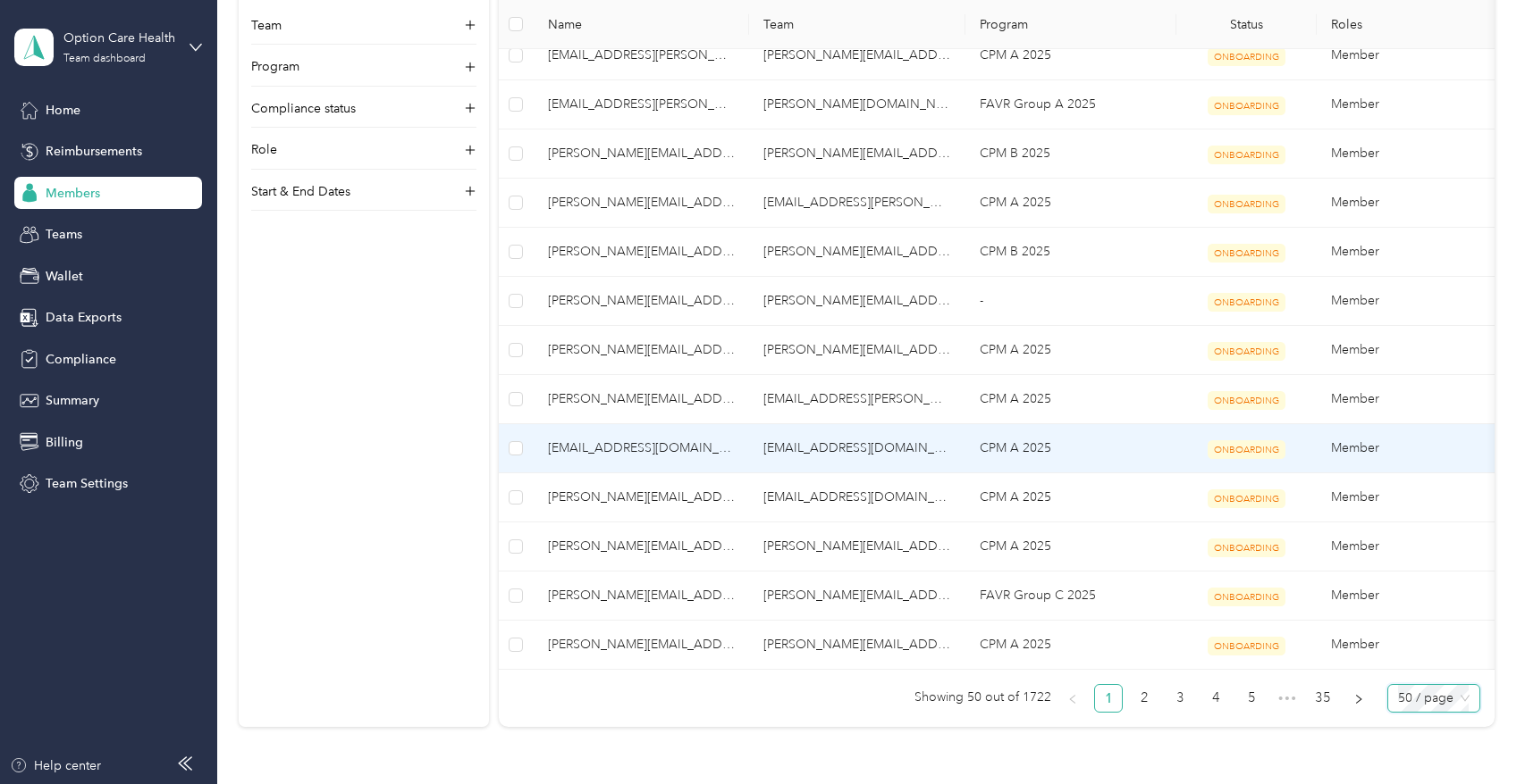
scroll to position [2230, 0]
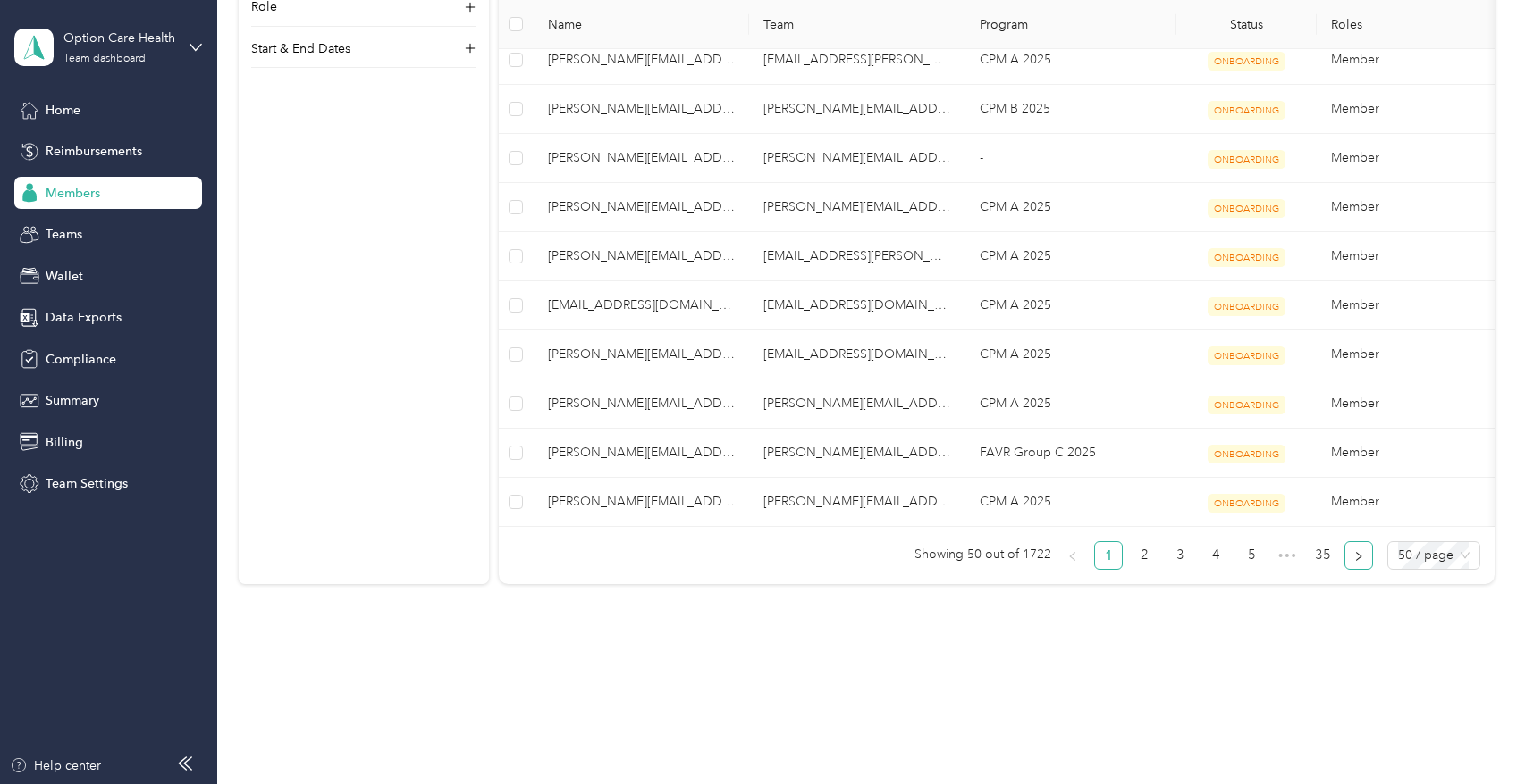
click at [1350, 565] on button "button" at bounding box center [1359, 555] width 29 height 29
click at [1356, 556] on icon "right" at bounding box center [1359, 557] width 6 height 9
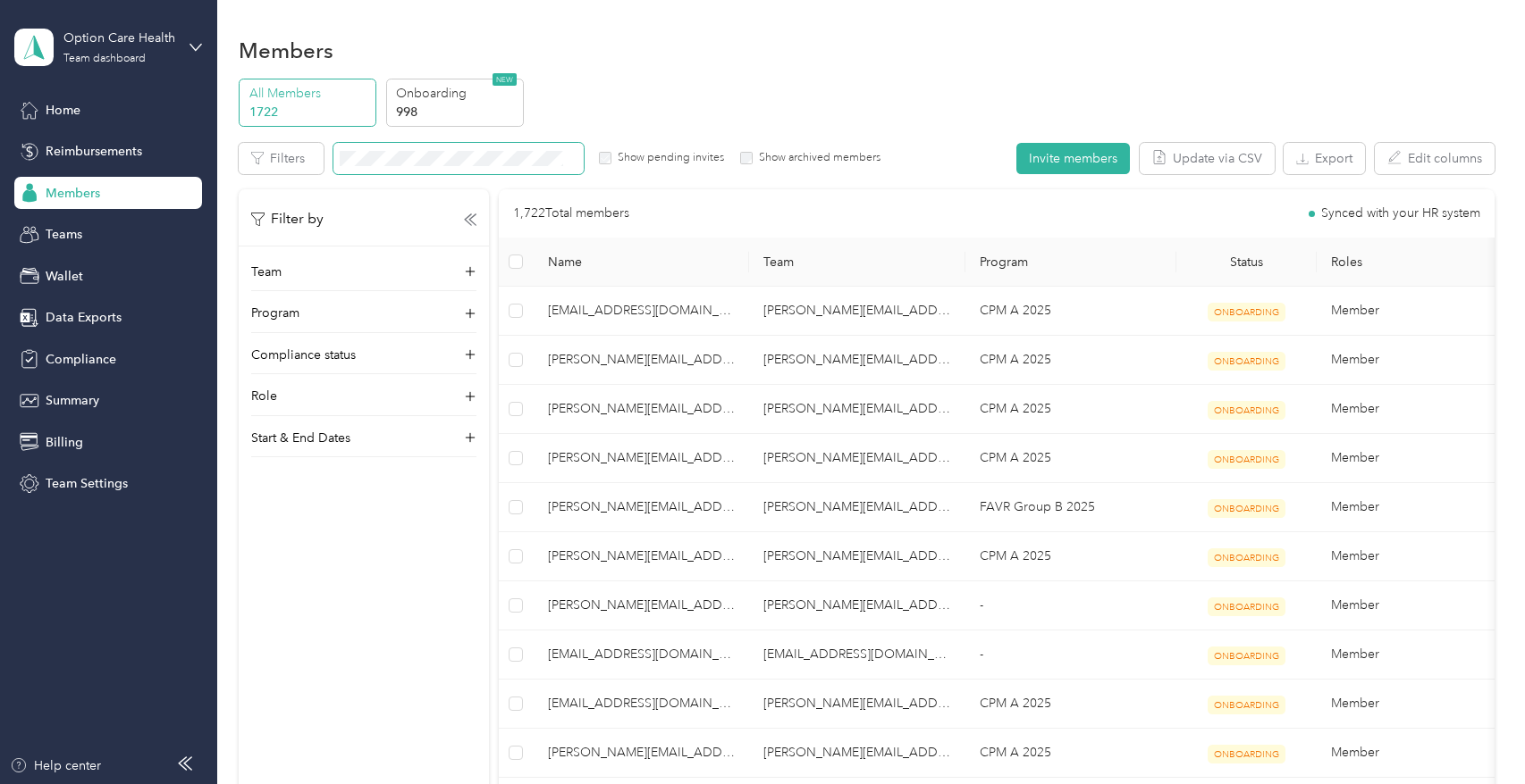
click at [253, 486] on div "Filter by Team Program Compliance status Role Start & End Dates" at bounding box center [364, 581] width 251 height 784
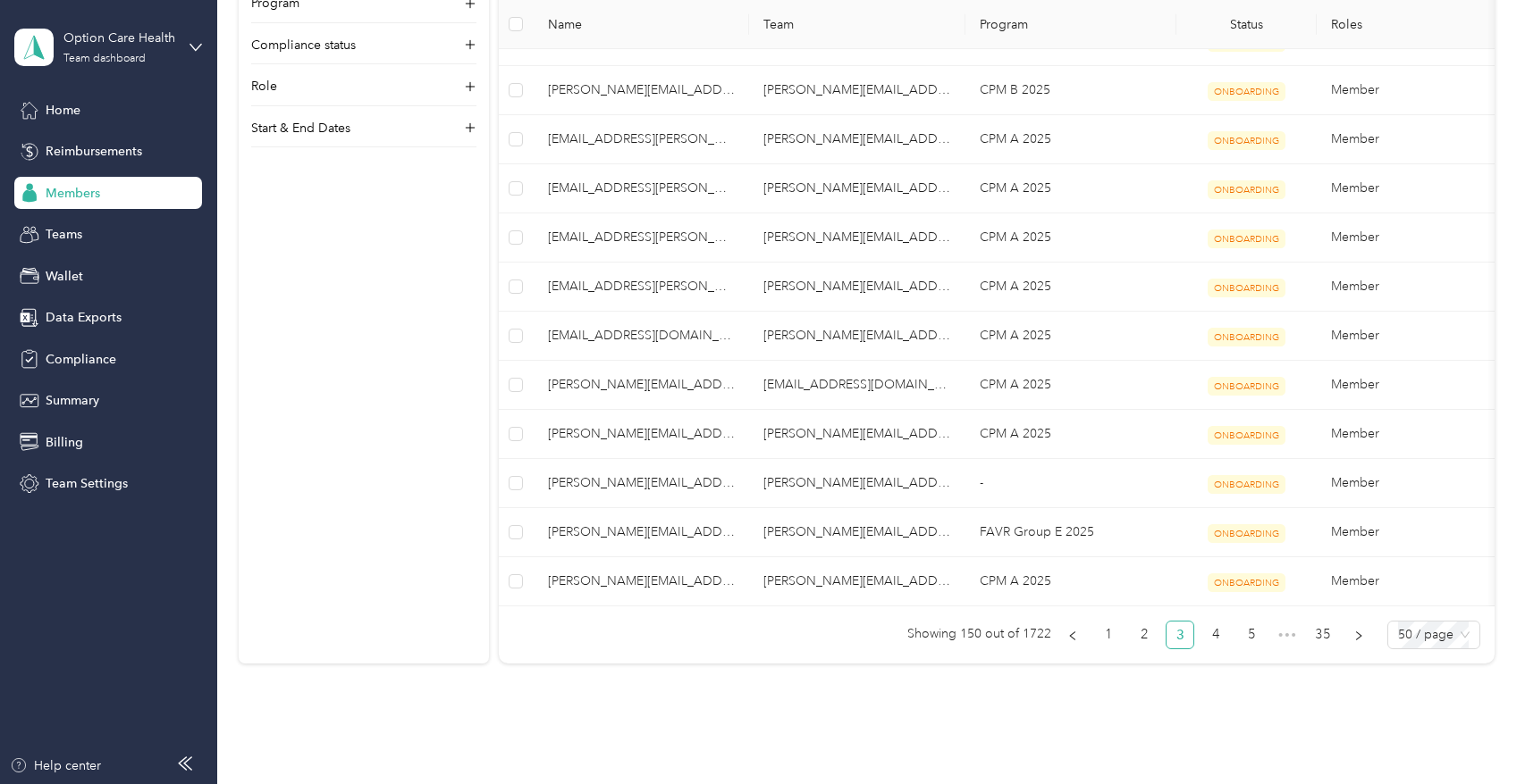
scroll to position [2230, 0]
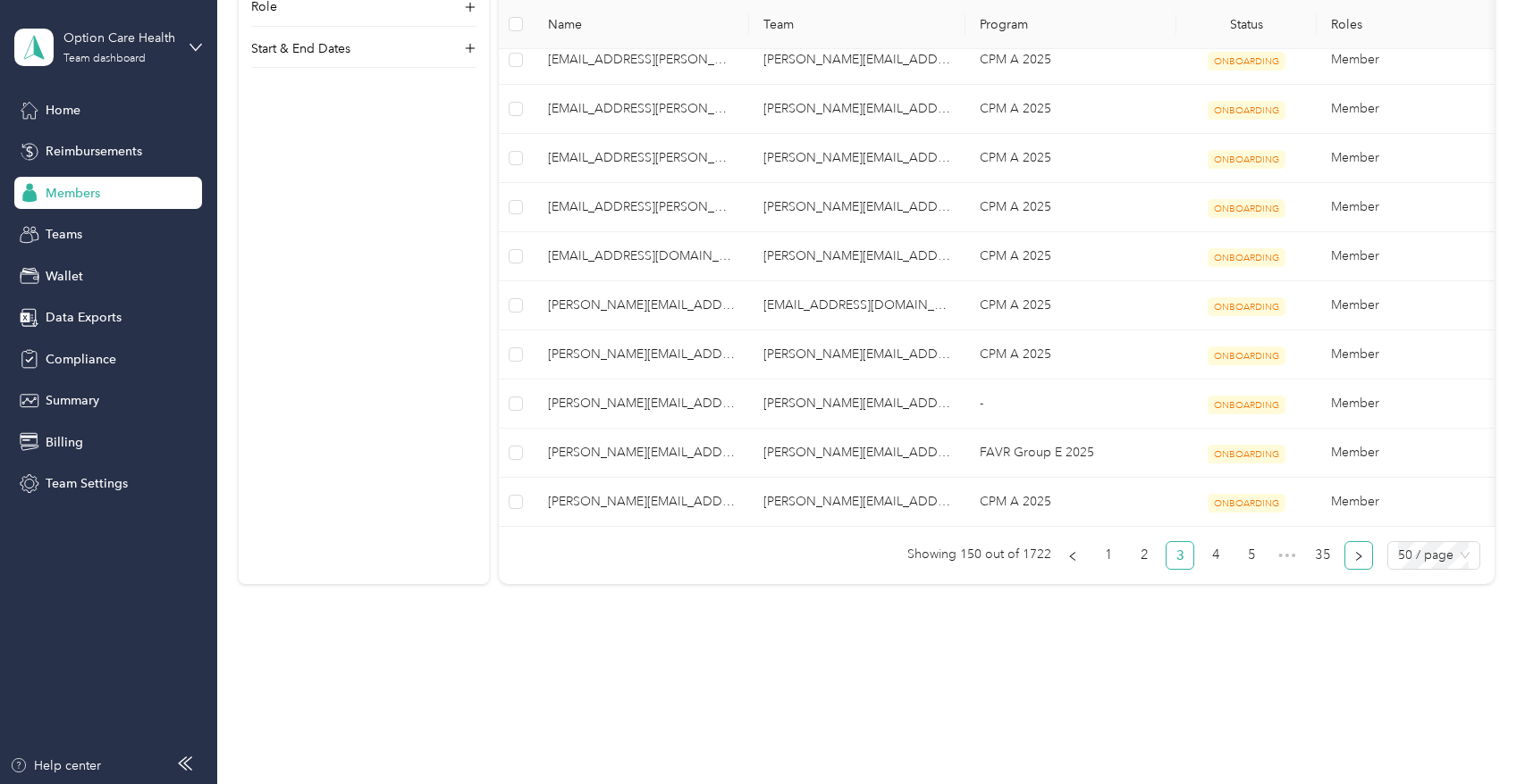
click at [1360, 558] on icon "right" at bounding box center [1358, 556] width 10 height 10
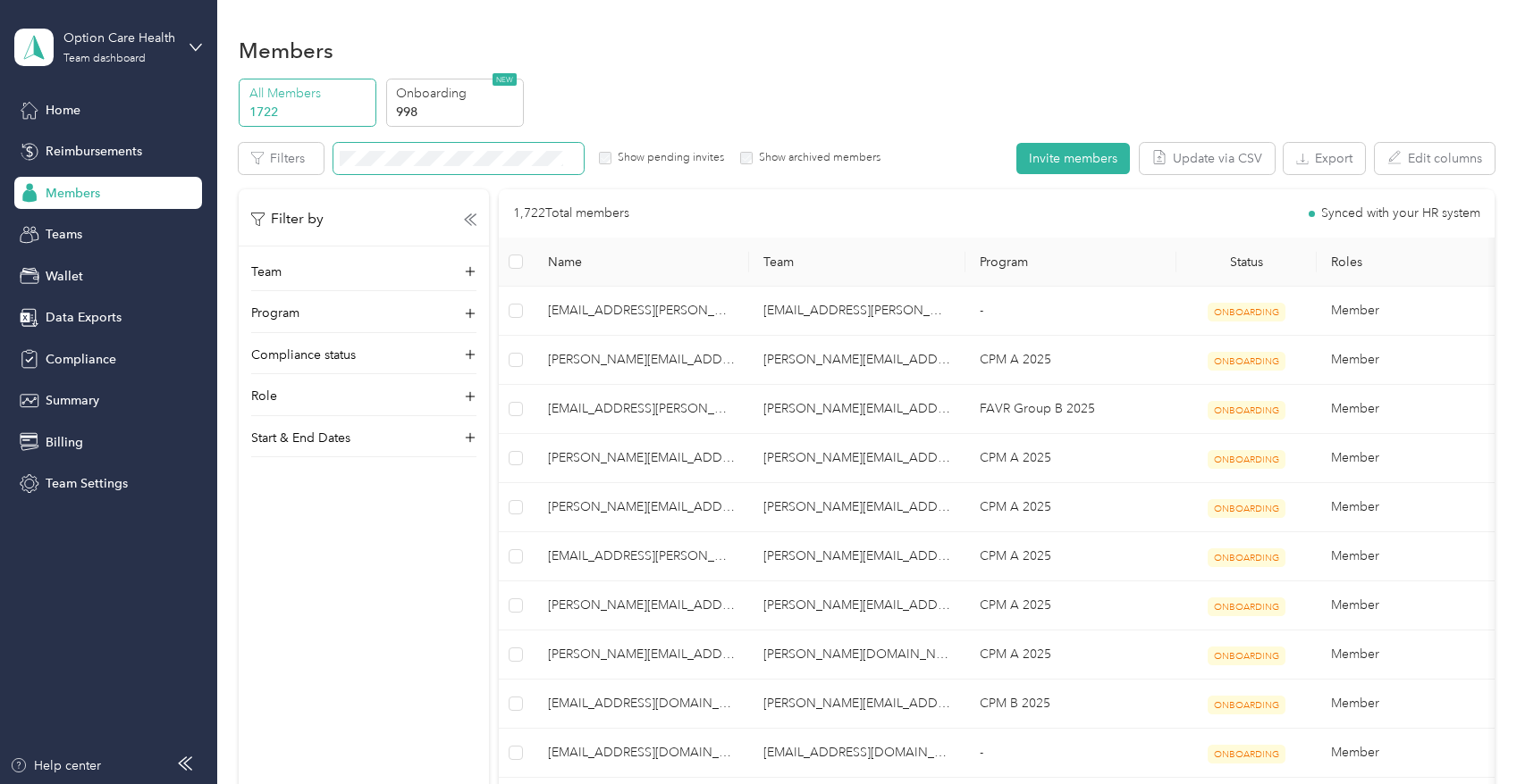
click at [523, 169] on span at bounding box center [459, 158] width 251 height 31
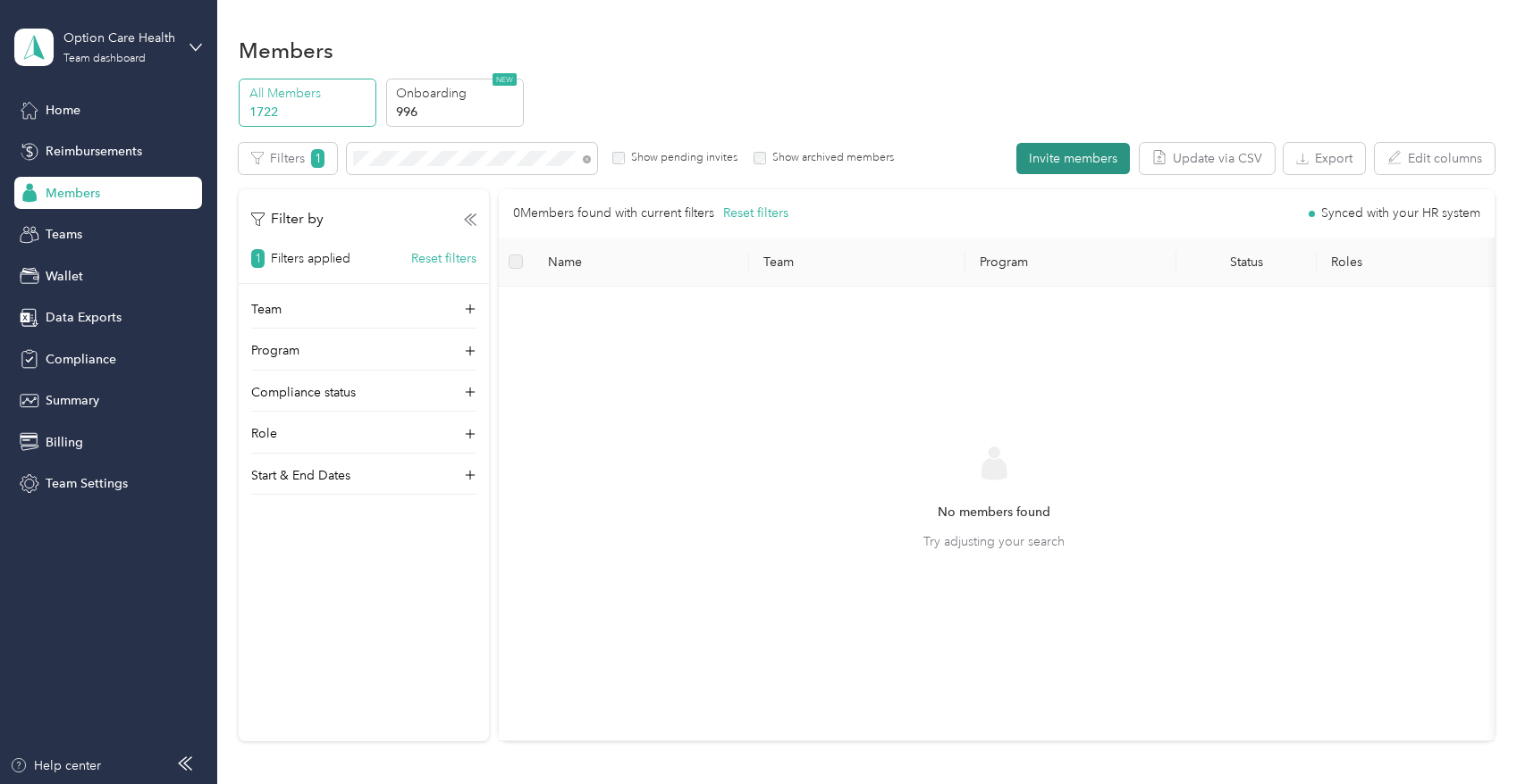
click at [1045, 164] on button "Invite members" at bounding box center [1072, 158] width 113 height 31
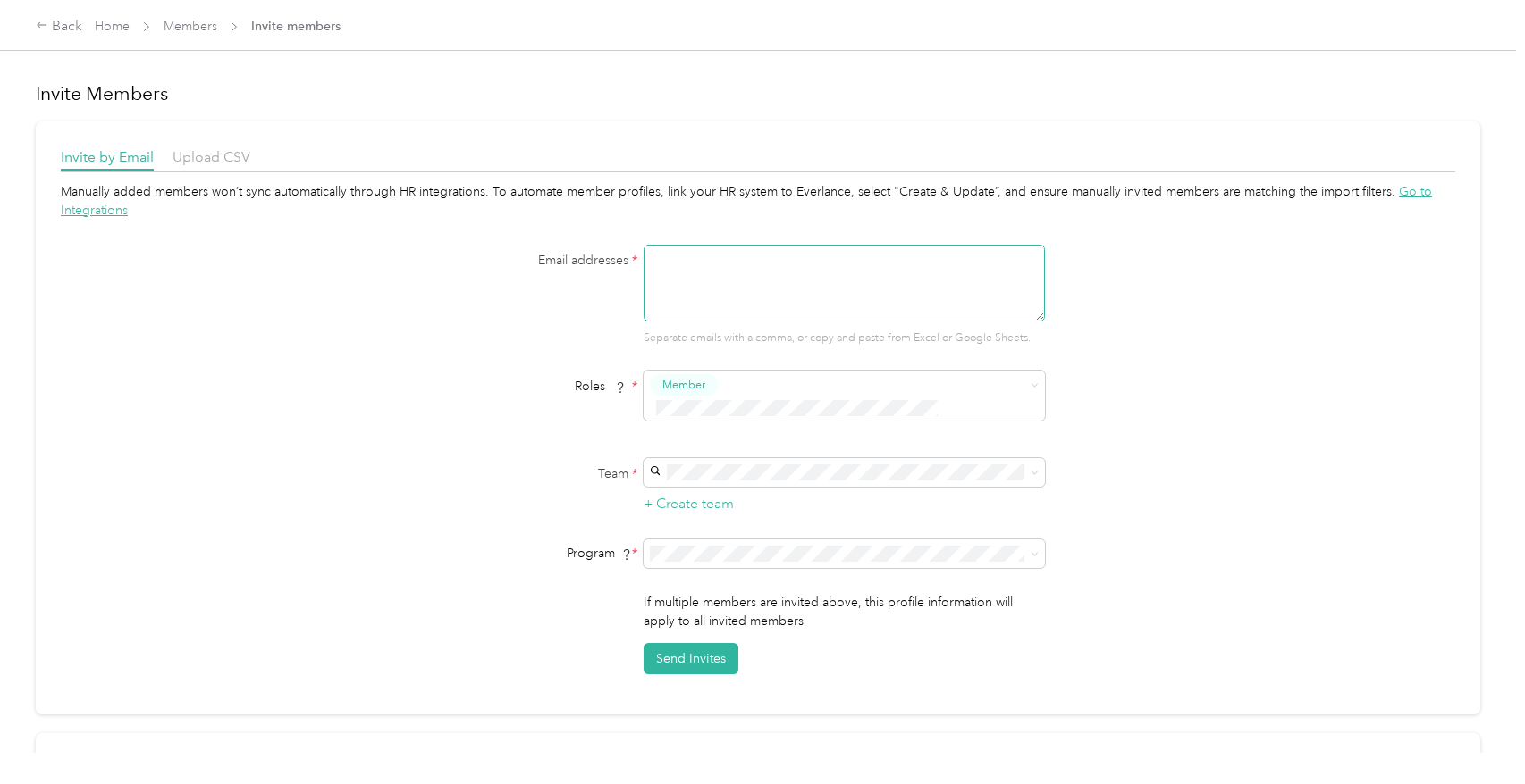
click at [922, 314] on textarea at bounding box center [843, 283] width 401 height 77
paste textarea "[PERSON_NAME][EMAIL_ADDRESS][PERSON_NAME][DOMAIN_NAME]"
type textarea "[PERSON_NAME][EMAIL_ADDRESS][PERSON_NAME][DOMAIN_NAME]"
drag, startPoint x: 807, startPoint y: 537, endPoint x: 780, endPoint y: 497, distance: 48.3
click at [780, 497] on form "Email addresses * [PERSON_NAME][EMAIL_ADDRESS][PERSON_NAME][DOMAIN_NAME] Separa…" at bounding box center [758, 460] width 688 height 430
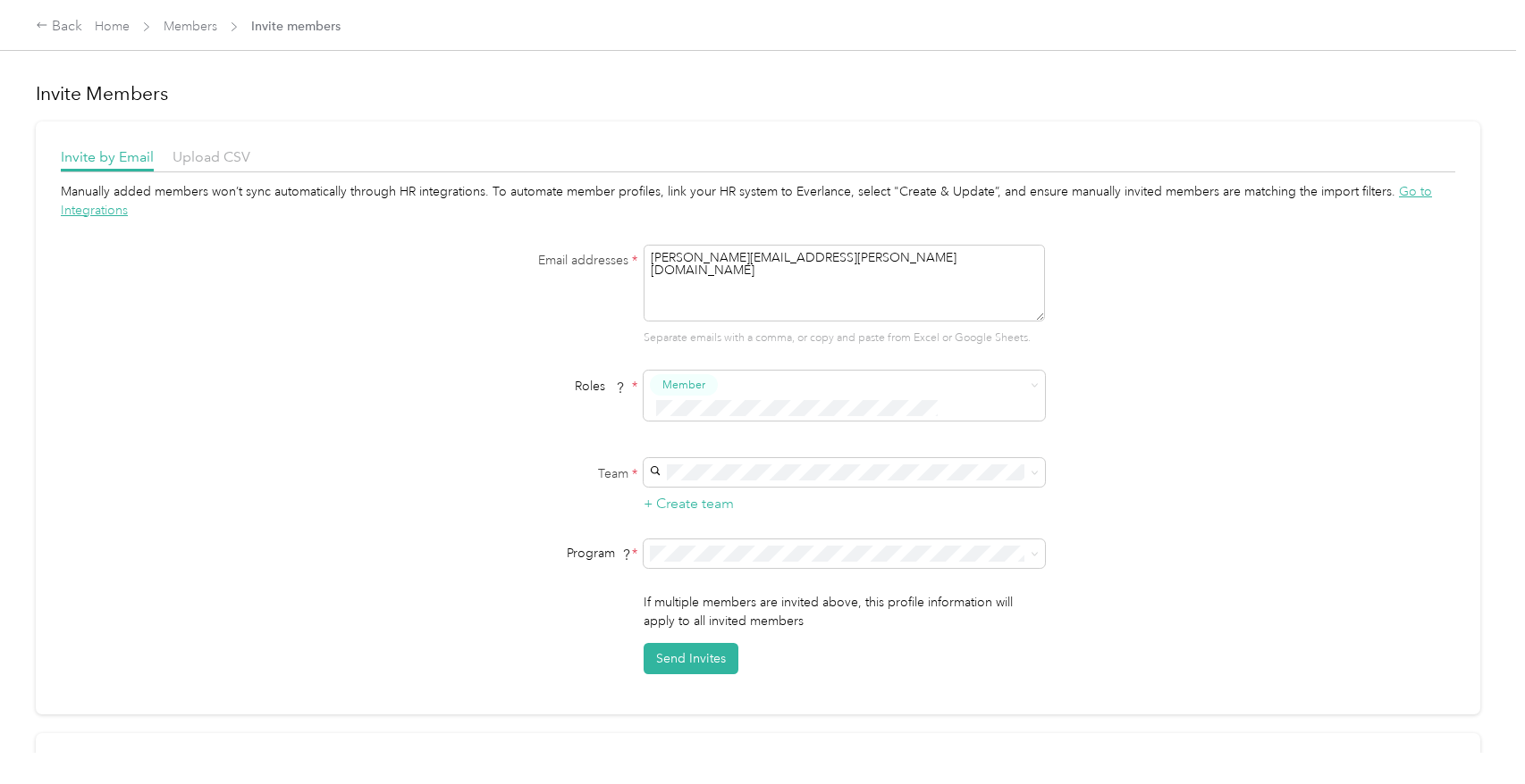
click at [736, 537] on span "[PERSON_NAME][EMAIL_ADDRESS][PERSON_NAME][DOMAIN_NAME]" at bounding box center [806, 554] width 306 height 34
click at [748, 539] on span at bounding box center [843, 553] width 401 height 29
click at [712, 378] on li "CPM A 2025 (CPM)" at bounding box center [841, 368] width 401 height 31
click at [698, 643] on button "Send Invites" at bounding box center [690, 658] width 94 height 31
click at [252, 357] on div "Manually added members won’t sync automatically through HR integrations. To aut…" at bounding box center [757, 428] width 1394 height 492
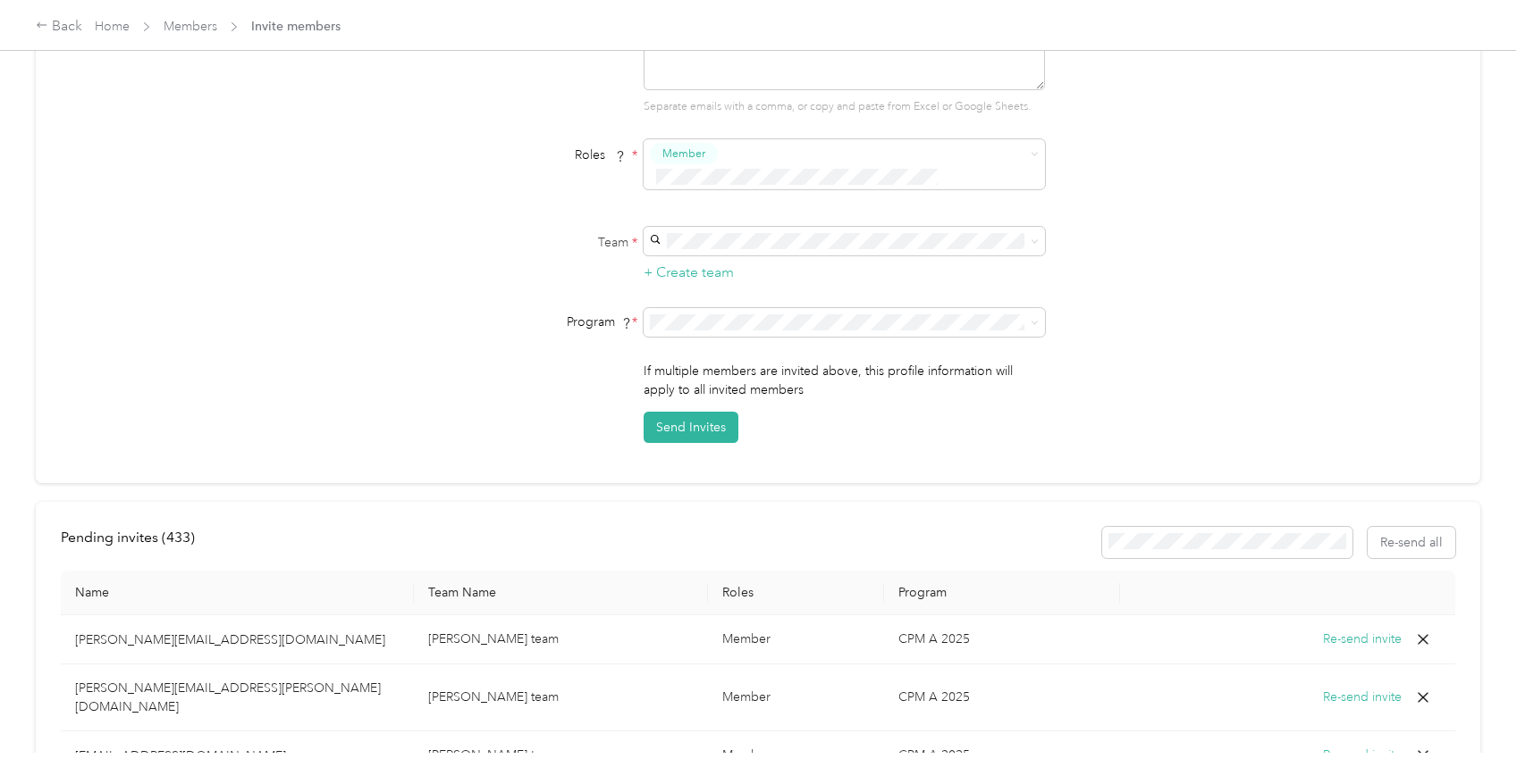
scroll to position [178, 0]
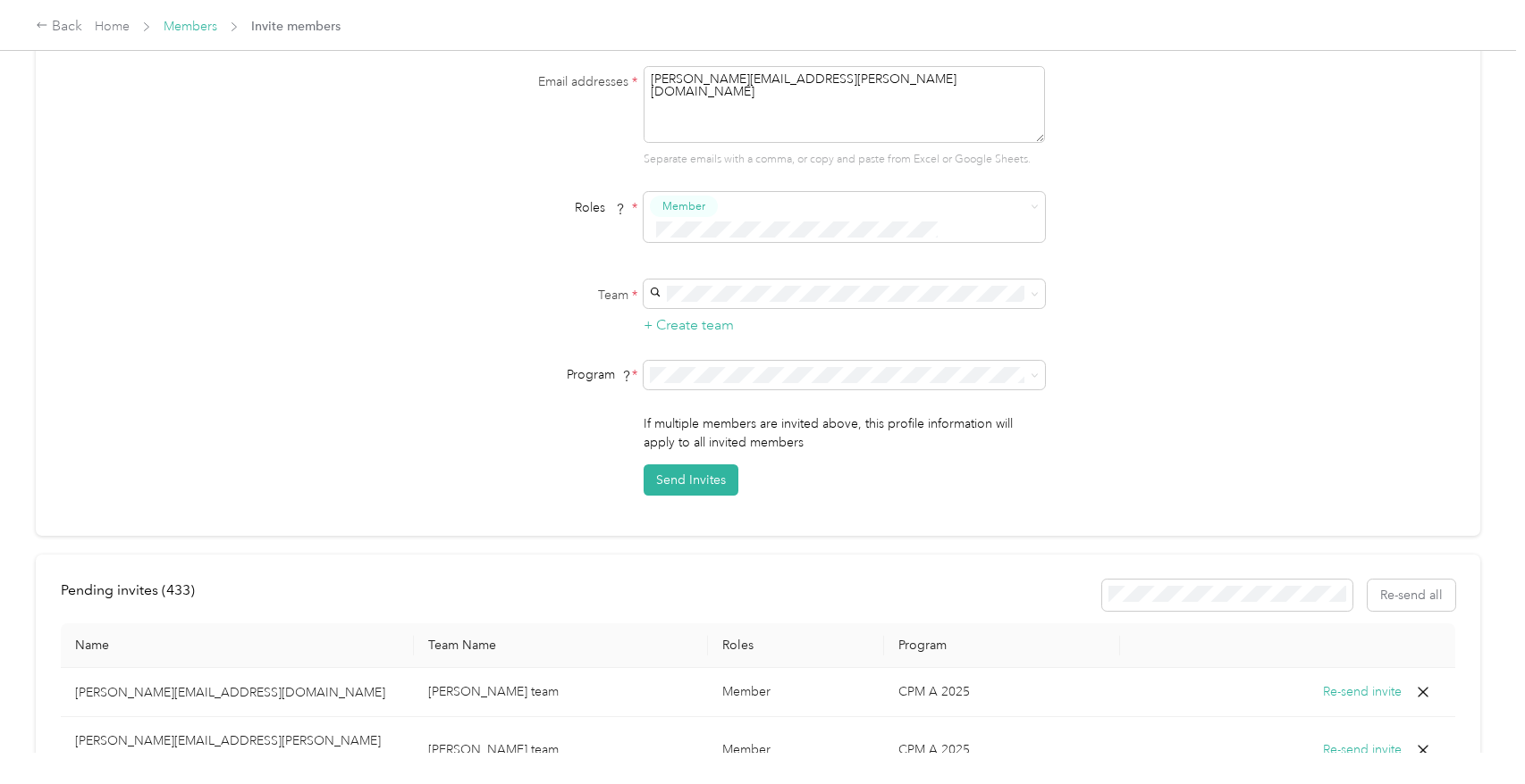
click at [209, 26] on link "Members" at bounding box center [190, 26] width 53 height 15
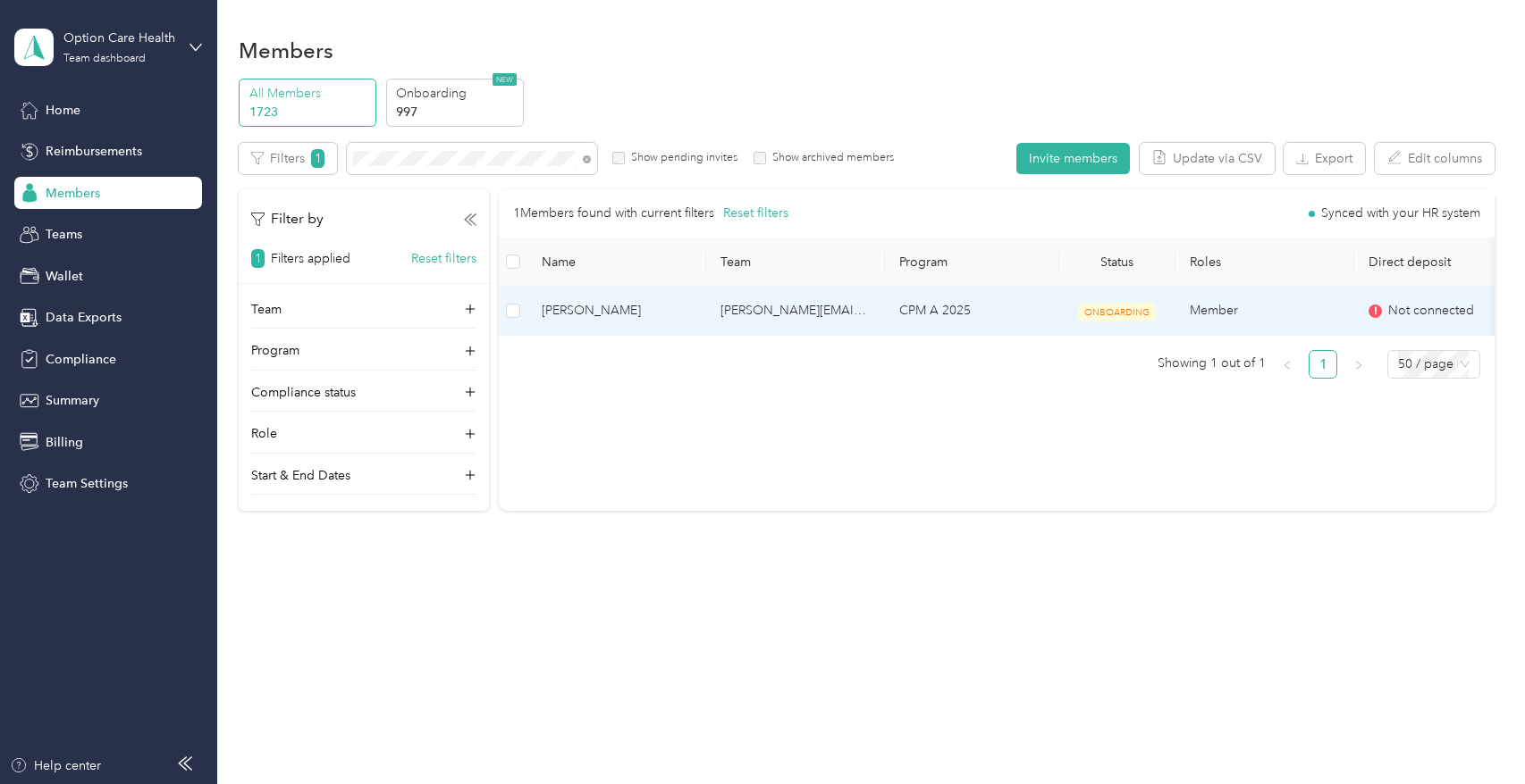
click at [607, 307] on span "[PERSON_NAME]" at bounding box center [616, 310] width 151 height 20
click at [607, 783] on div "Drag to resize Click to close Loading member data" at bounding box center [757, 784] width 1516 height 0
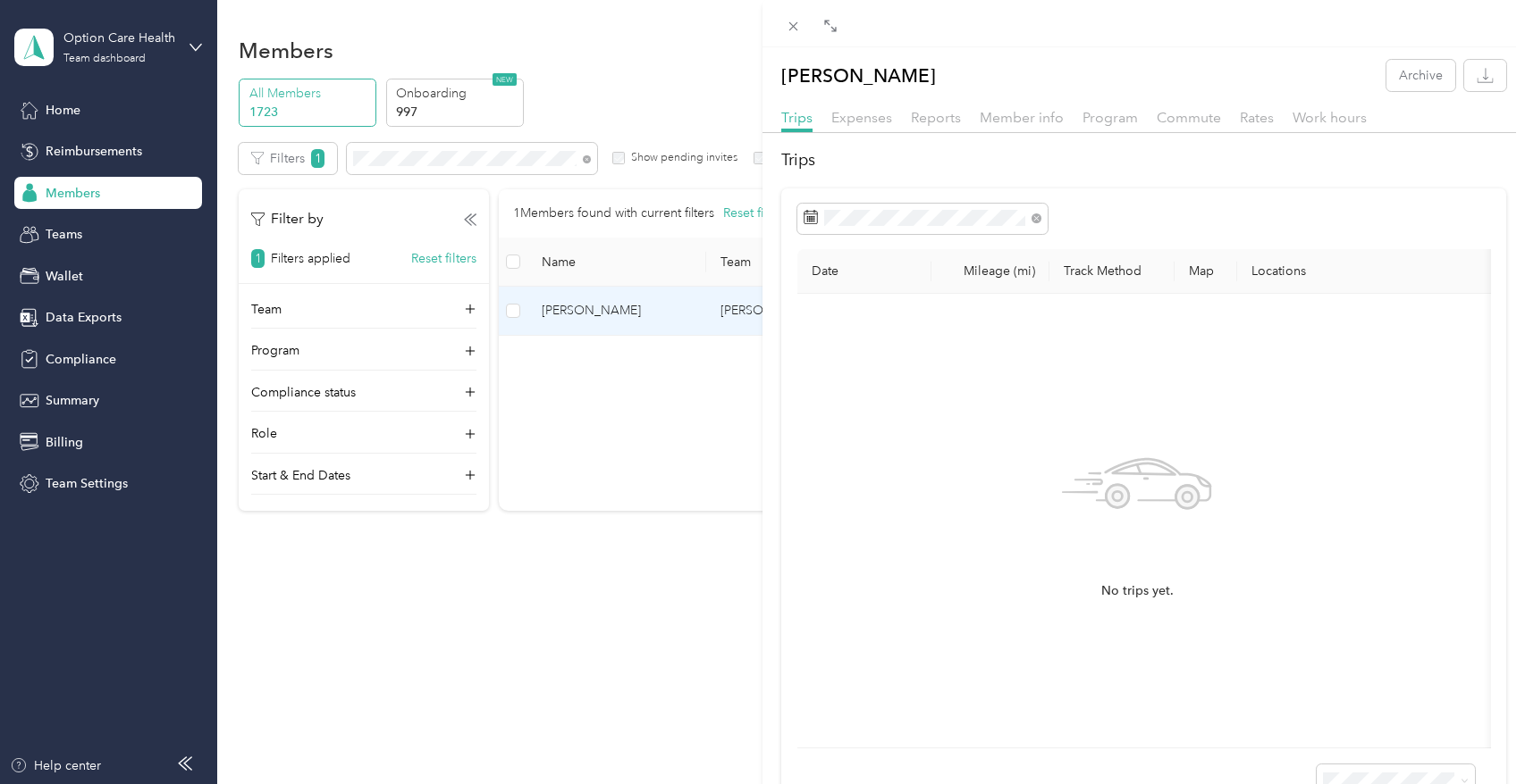
click at [607, 307] on div "[PERSON_NAME] Archive Trips Expenses Reports Member info Program Commute Rates …" at bounding box center [762, 392] width 1525 height 784
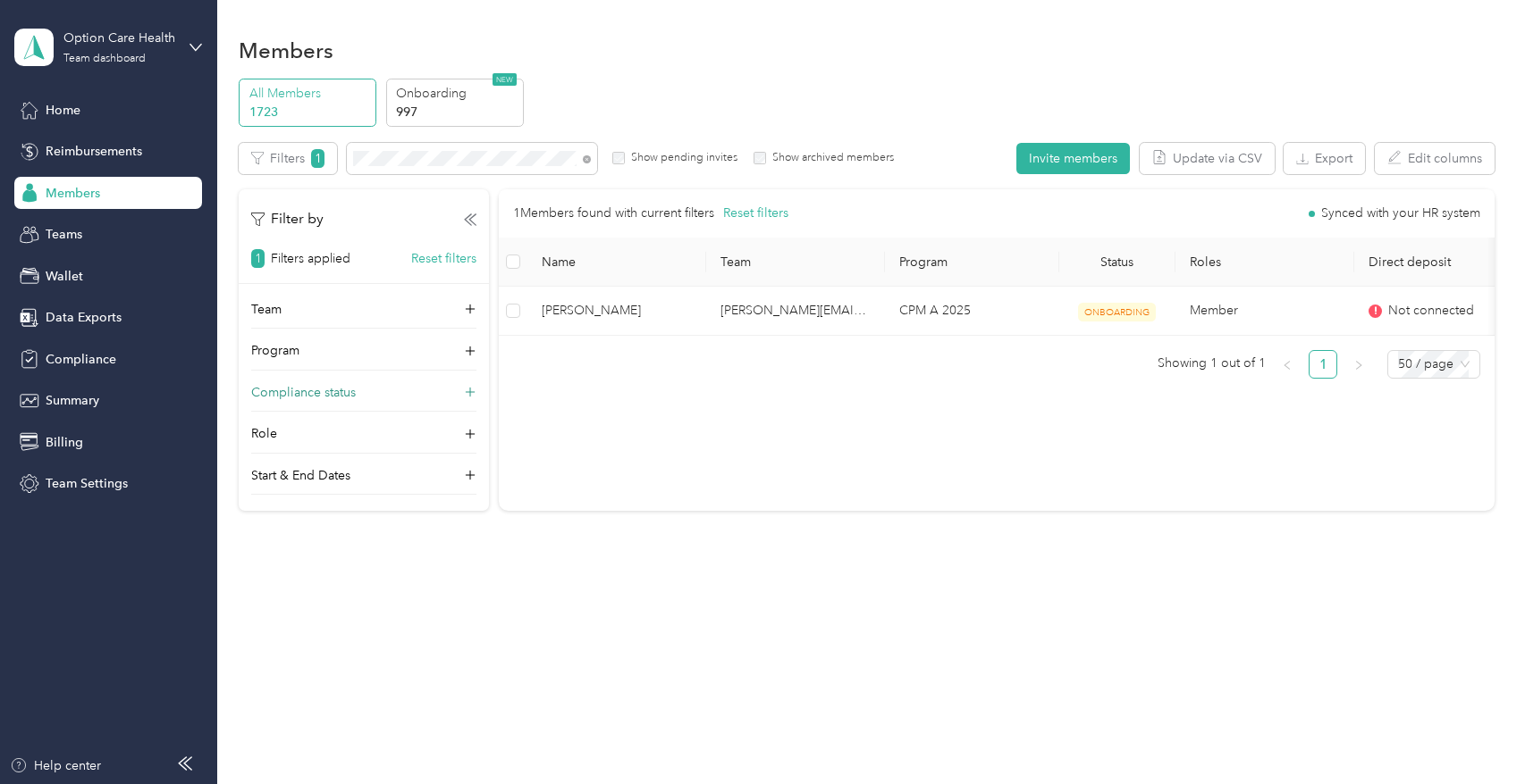
click at [458, 388] on div "Compliance status" at bounding box center [364, 397] width 225 height 29
click at [470, 395] on icon at bounding box center [469, 392] width 12 height 12
click at [251, 628] on div "Members All Members 1723 Onboarding 997 NEW Edit role Edit team Edit program Ex…" at bounding box center [866, 392] width 1299 height 784
click at [98, 552] on aside "Option Care Health Team dashboard Home Reimbursements Members Teams Wallet Data…" at bounding box center [108, 392] width 217 height 784
click at [345, 162] on div "Filters 1 Show pending invites Show archived members" at bounding box center [566, 158] width 655 height 31
